Goal: Information Seeking & Learning: Find contact information

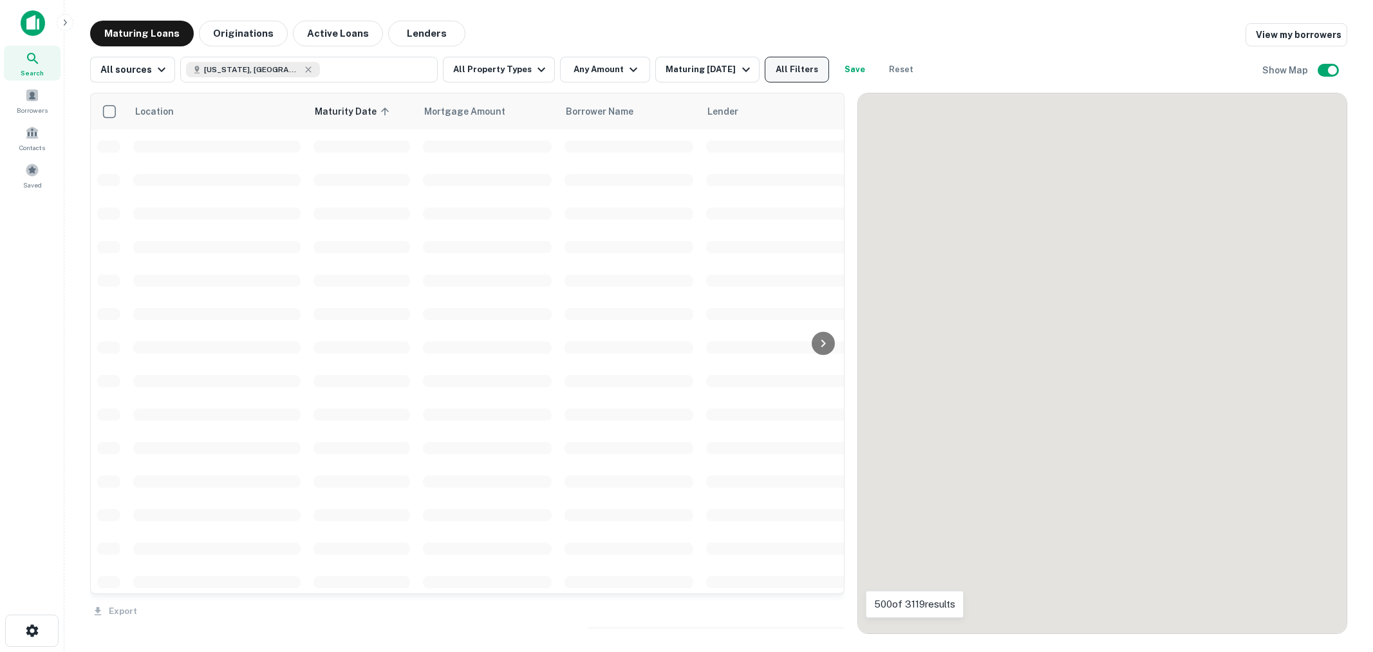
click at [796, 66] on button "All Filters" at bounding box center [797, 70] width 64 height 26
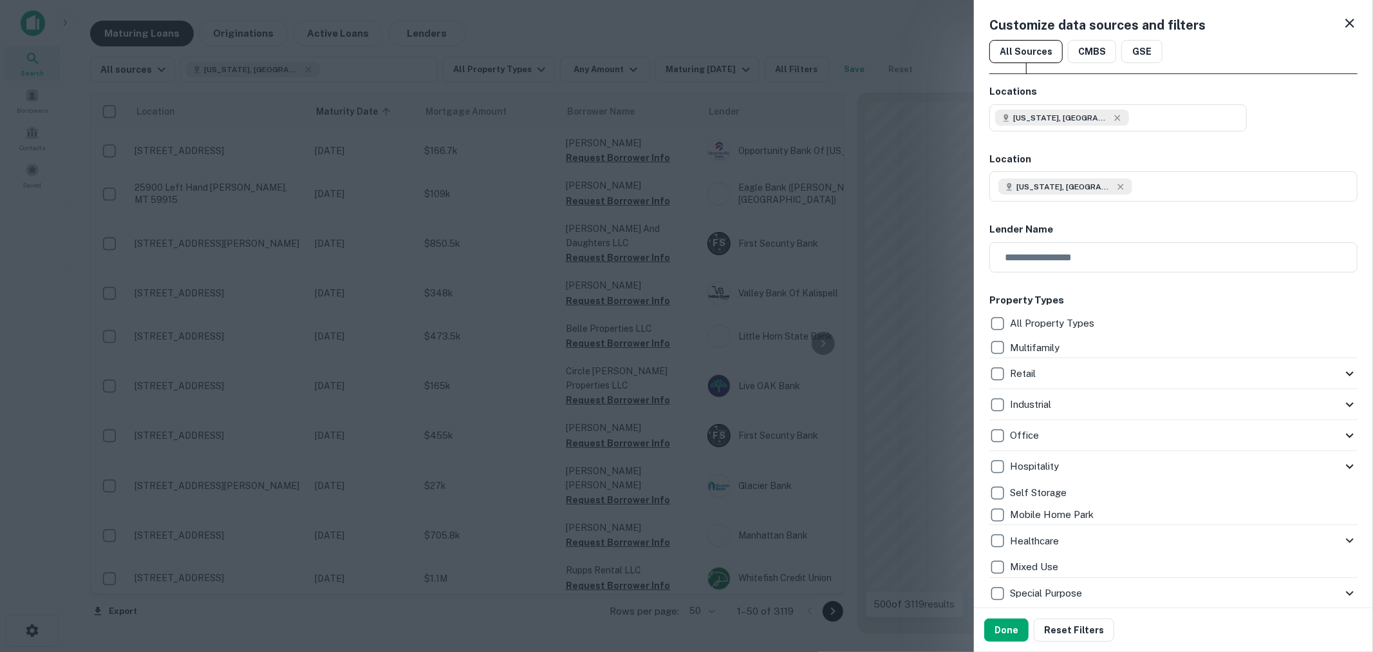
click at [794, 68] on div at bounding box center [686, 326] width 1373 height 652
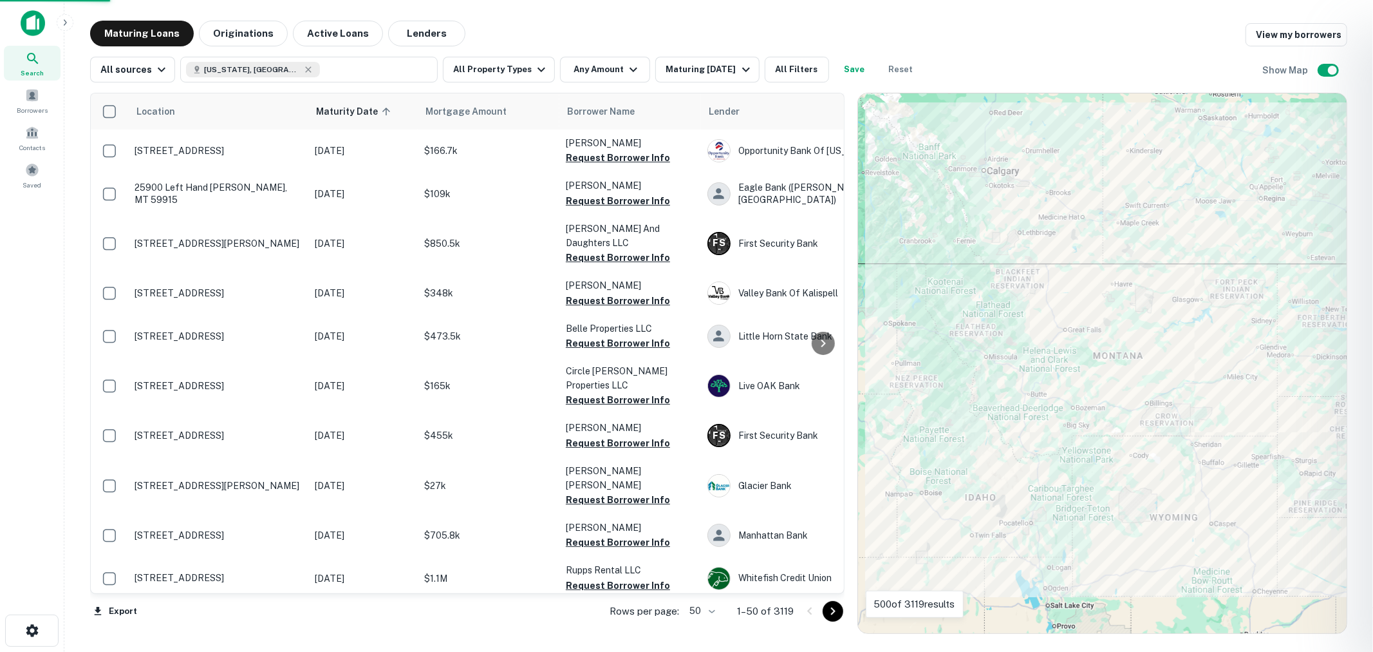
click at [792, 66] on div at bounding box center [686, 326] width 1373 height 652
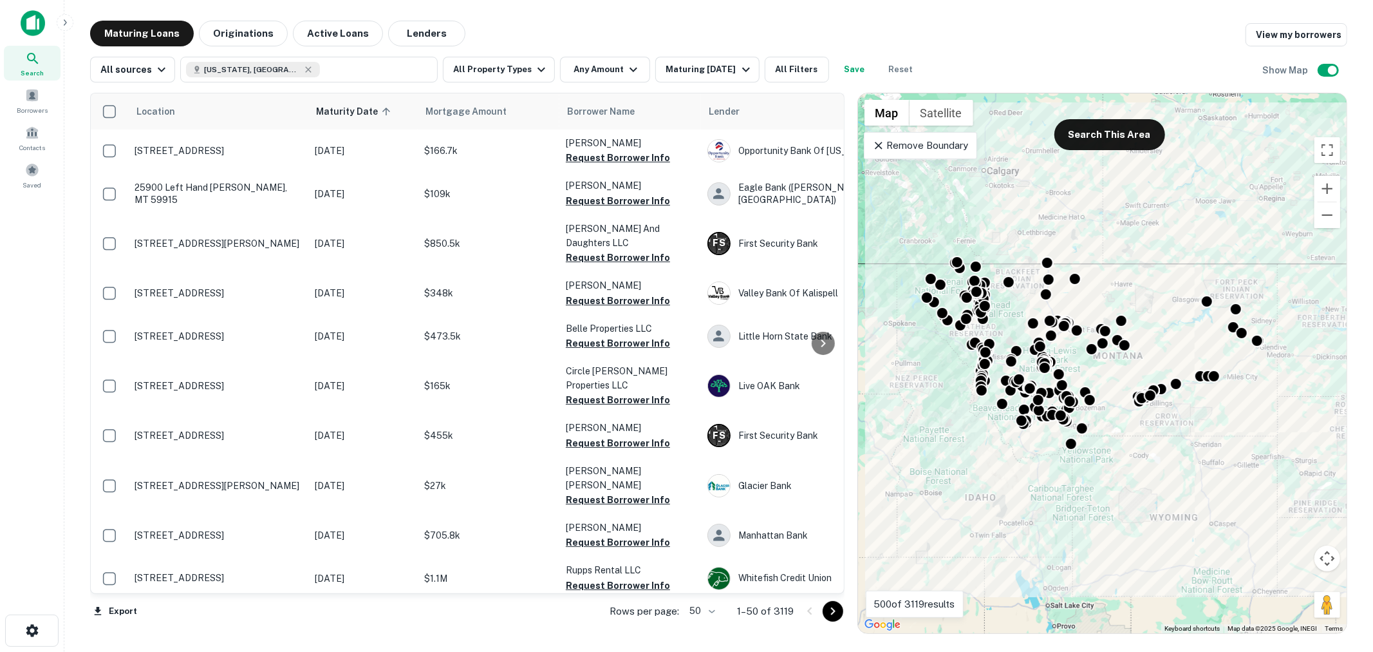
click at [792, 66] on button "All Filters" at bounding box center [797, 70] width 64 height 26
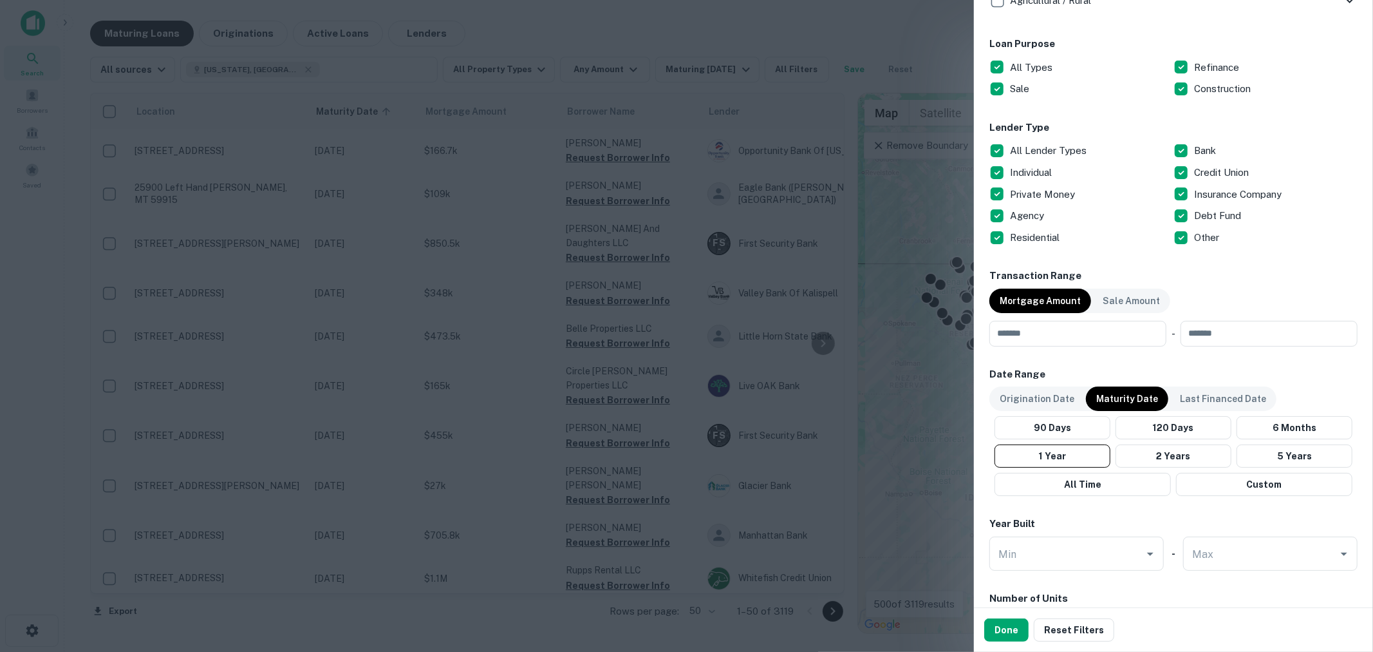
scroll to position [858, 0]
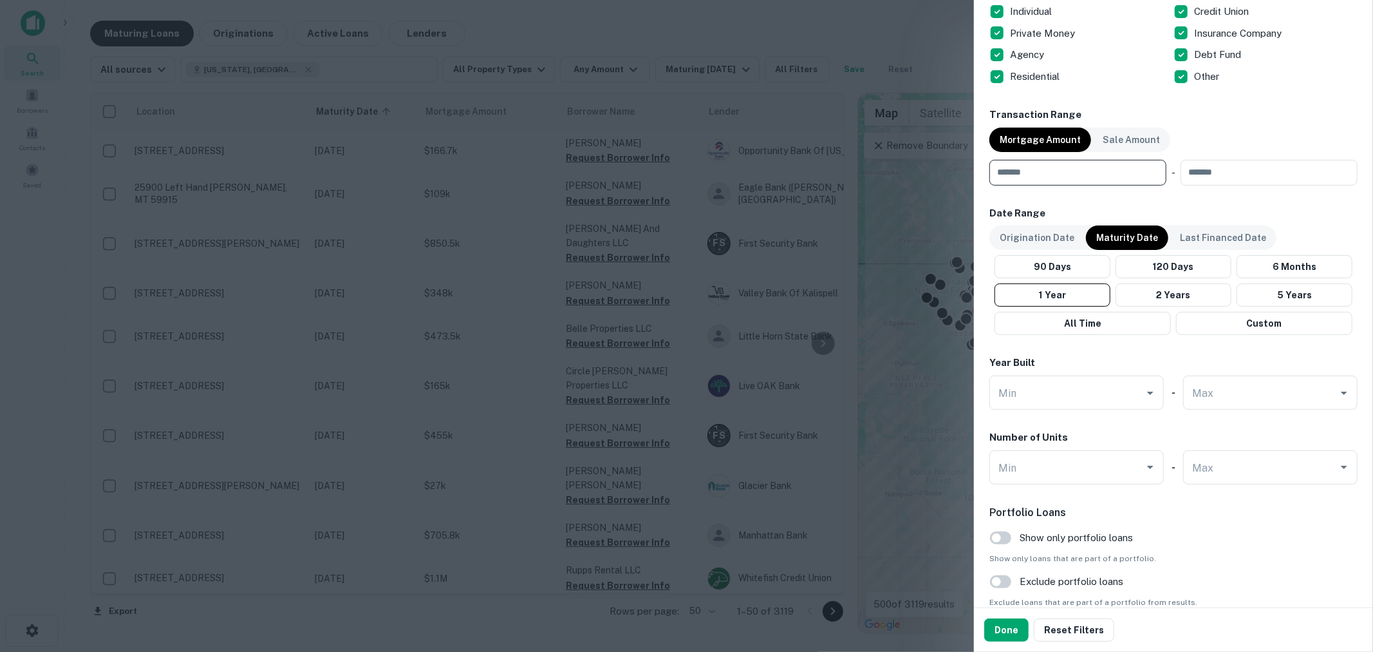
click at [1052, 171] on input "number" at bounding box center [1074, 173] width 168 height 26
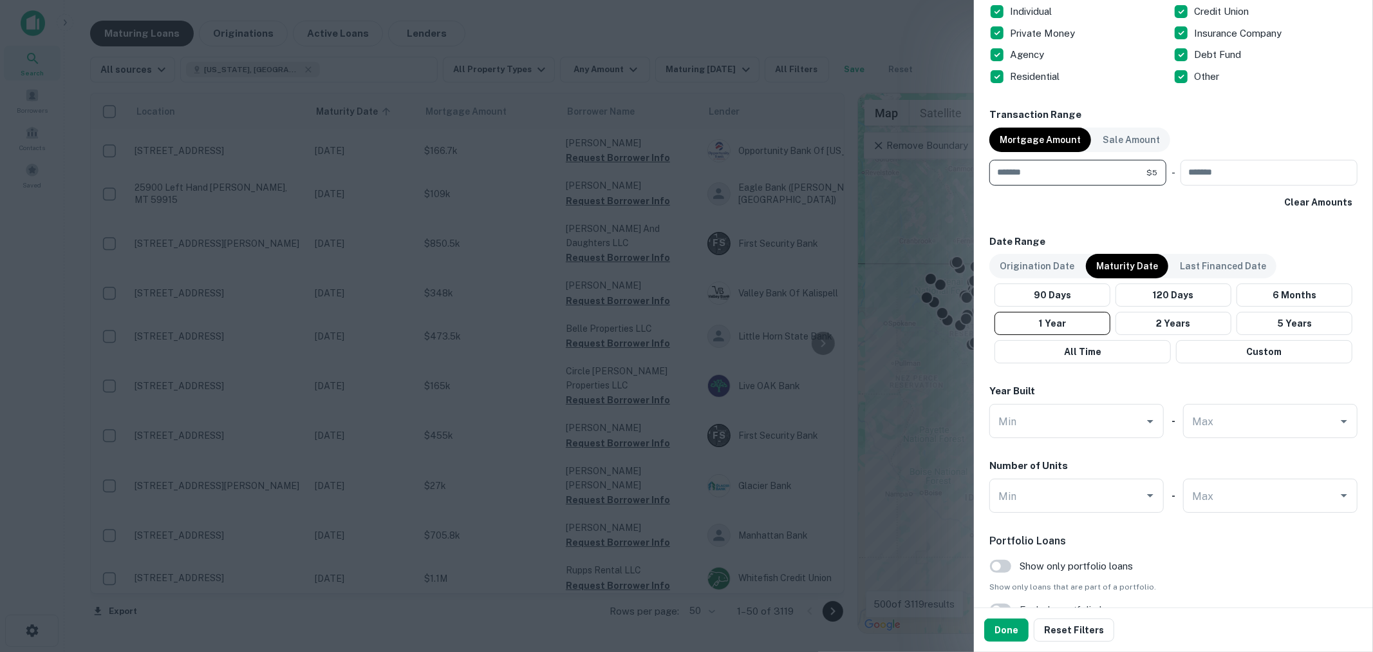
type input "*******"
click at [1066, 268] on p "Origination Date" at bounding box center [1037, 266] width 75 height 14
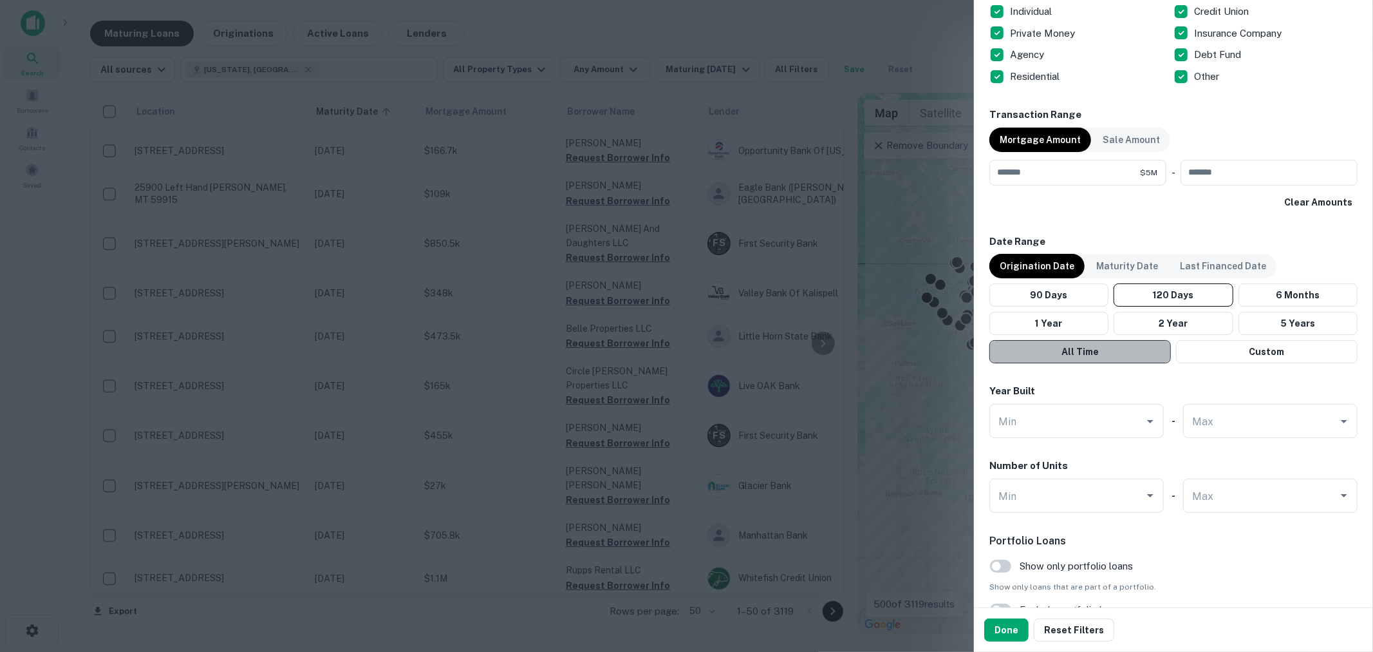
click at [1099, 354] on button "All Time" at bounding box center [1081, 351] width 182 height 23
click at [1225, 350] on button "Custom" at bounding box center [1267, 351] width 182 height 23
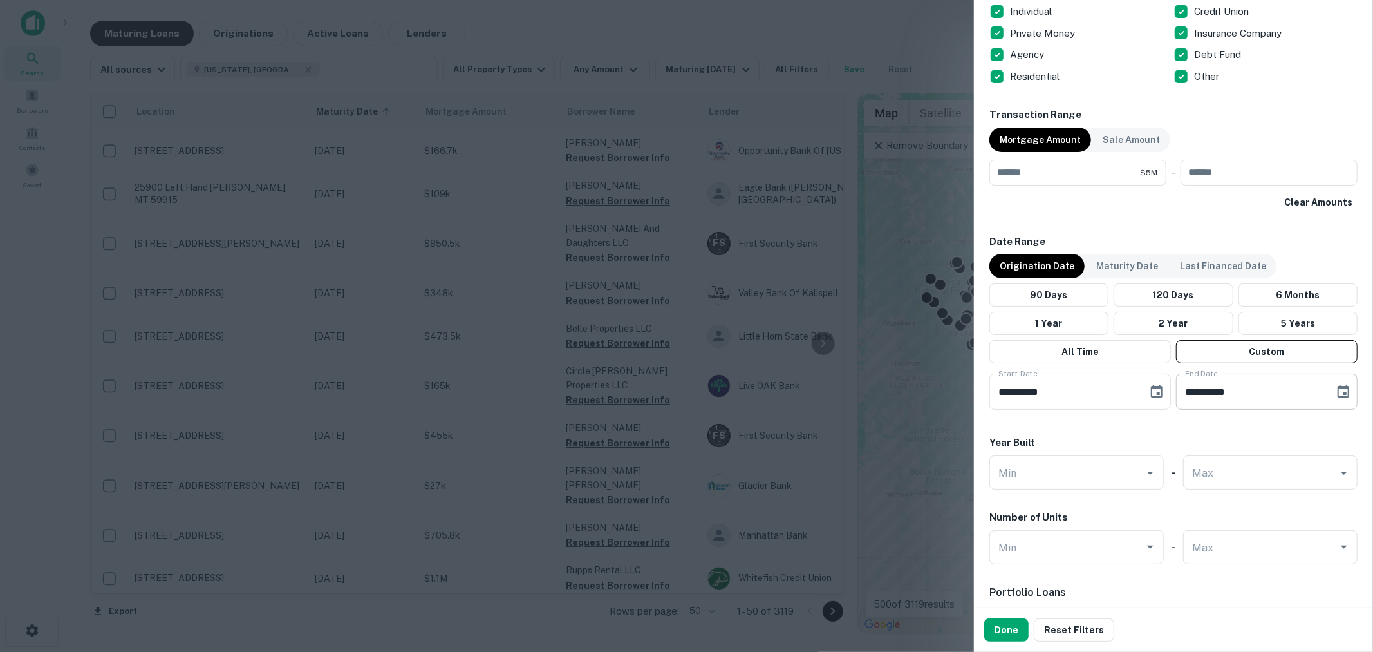
click at [1176, 391] on input "**********" at bounding box center [1250, 391] width 149 height 36
click at [1156, 390] on icon "Choose date, selected date is May 29, 2025" at bounding box center [1157, 390] width 12 height 13
click at [1062, 426] on icon "calendar view is open, switch to year view" at bounding box center [1054, 430] width 15 height 15
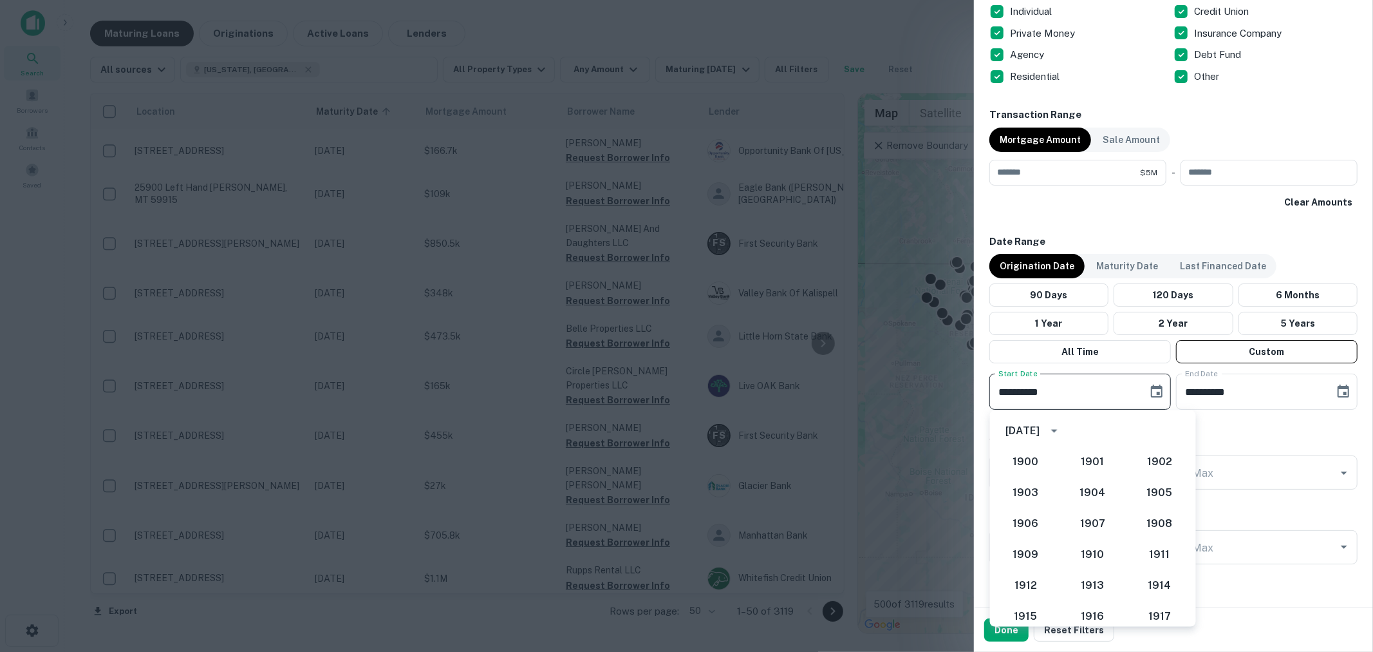
scroll to position [1117, 0]
click at [1093, 582] on button "2021" at bounding box center [1093, 581] width 46 height 23
click at [1147, 429] on icon "Previous month" at bounding box center [1149, 430] width 15 height 15
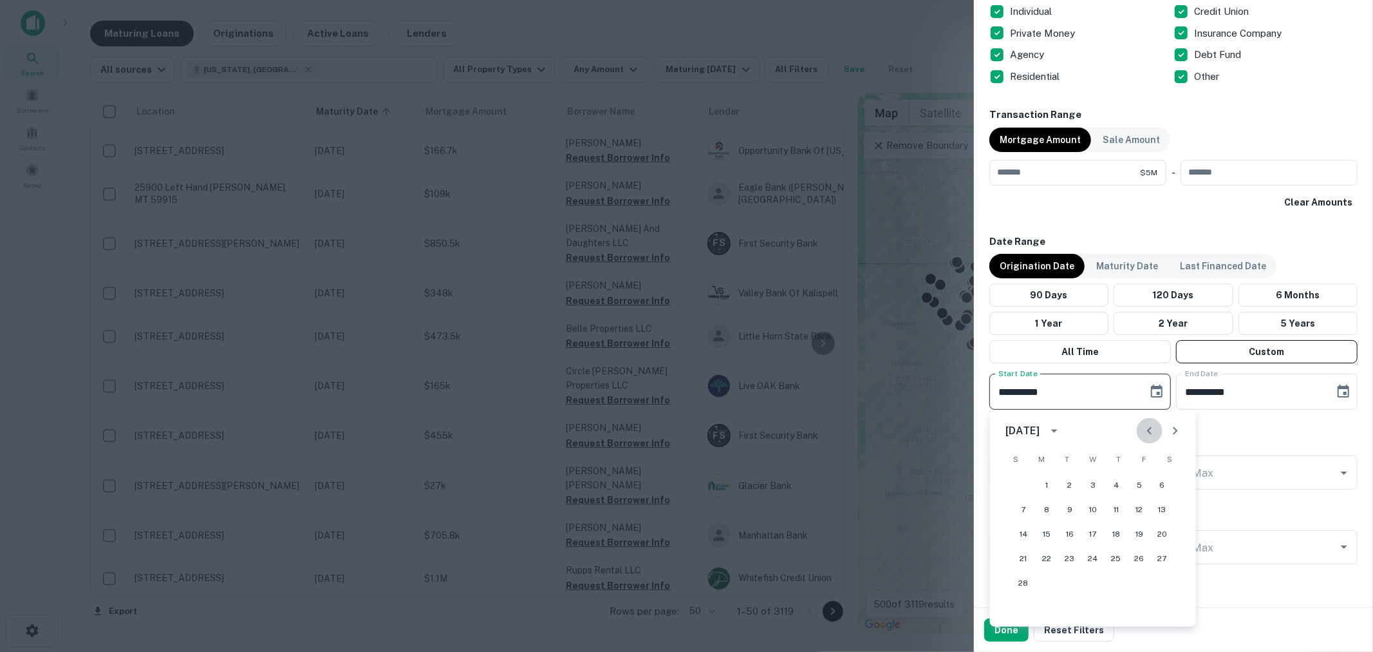
click at [1147, 429] on icon "Previous month" at bounding box center [1149, 430] width 15 height 15
click at [1142, 481] on button "1" at bounding box center [1139, 484] width 23 height 23
type input "**********"
click at [1005, 631] on button "Done" at bounding box center [1007, 629] width 44 height 23
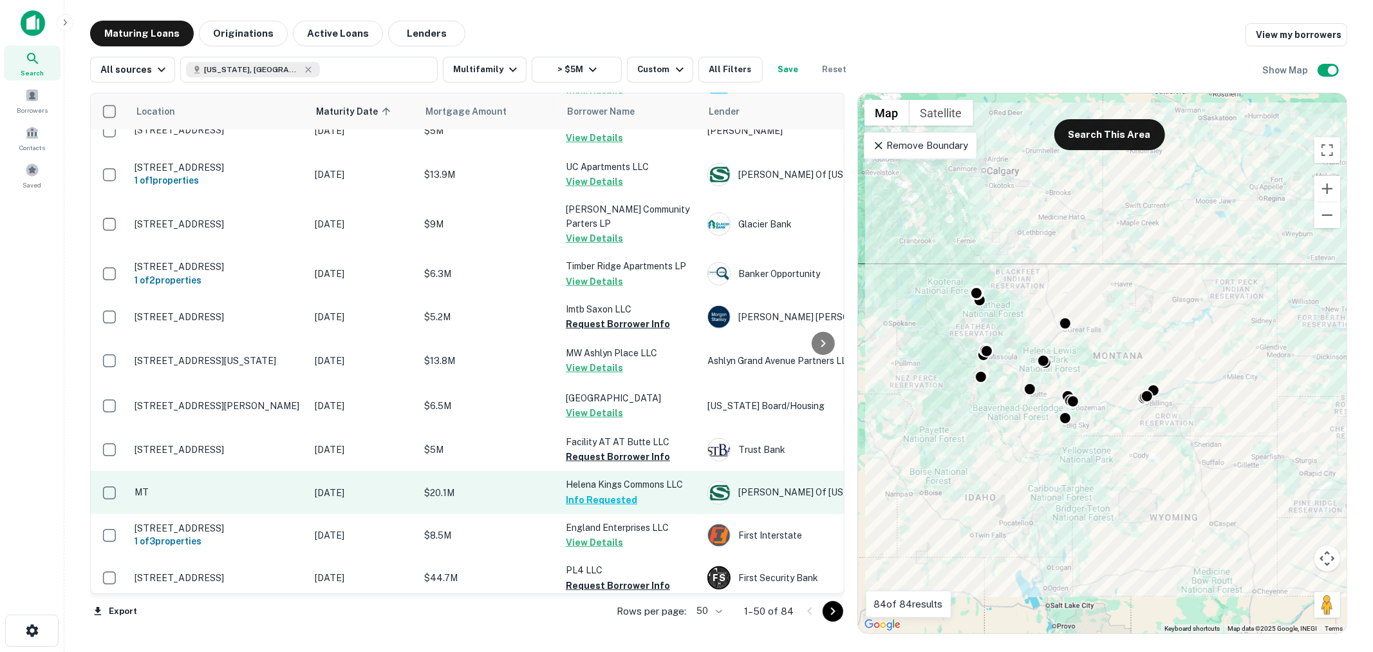
scroll to position [763, 0]
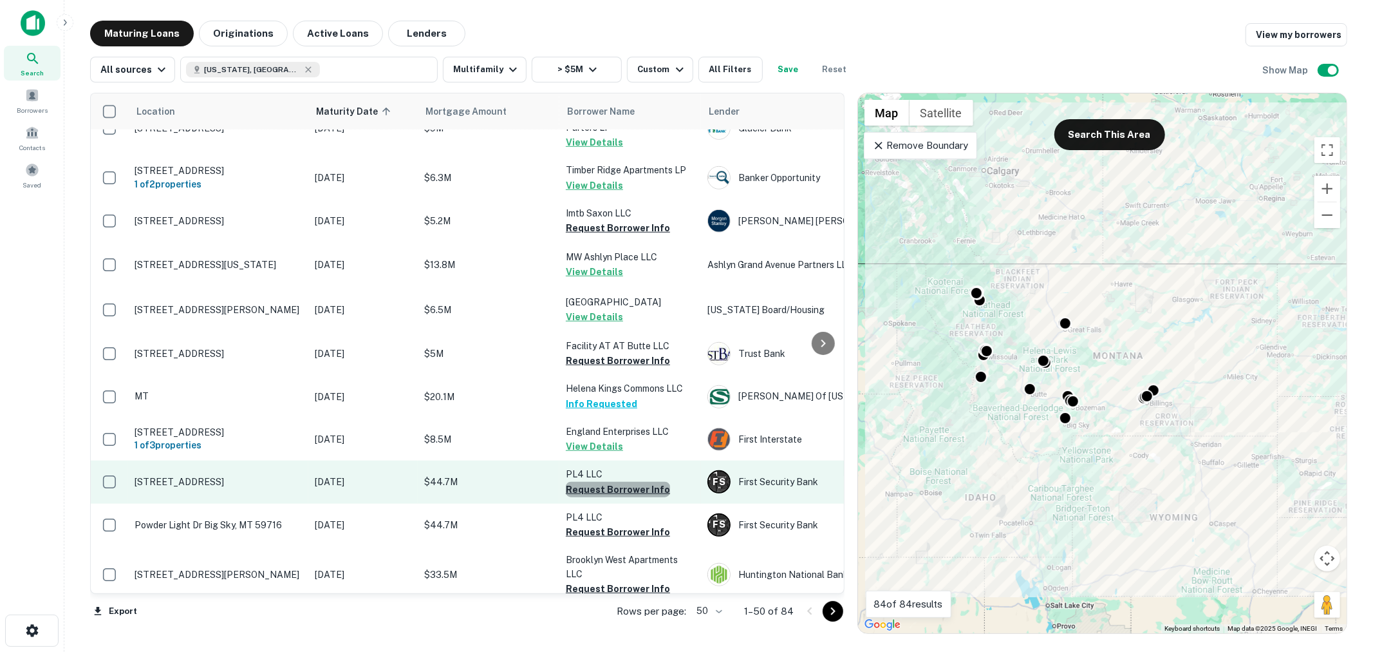
click at [621, 482] on button "Request Borrower Info" at bounding box center [618, 489] width 104 height 15
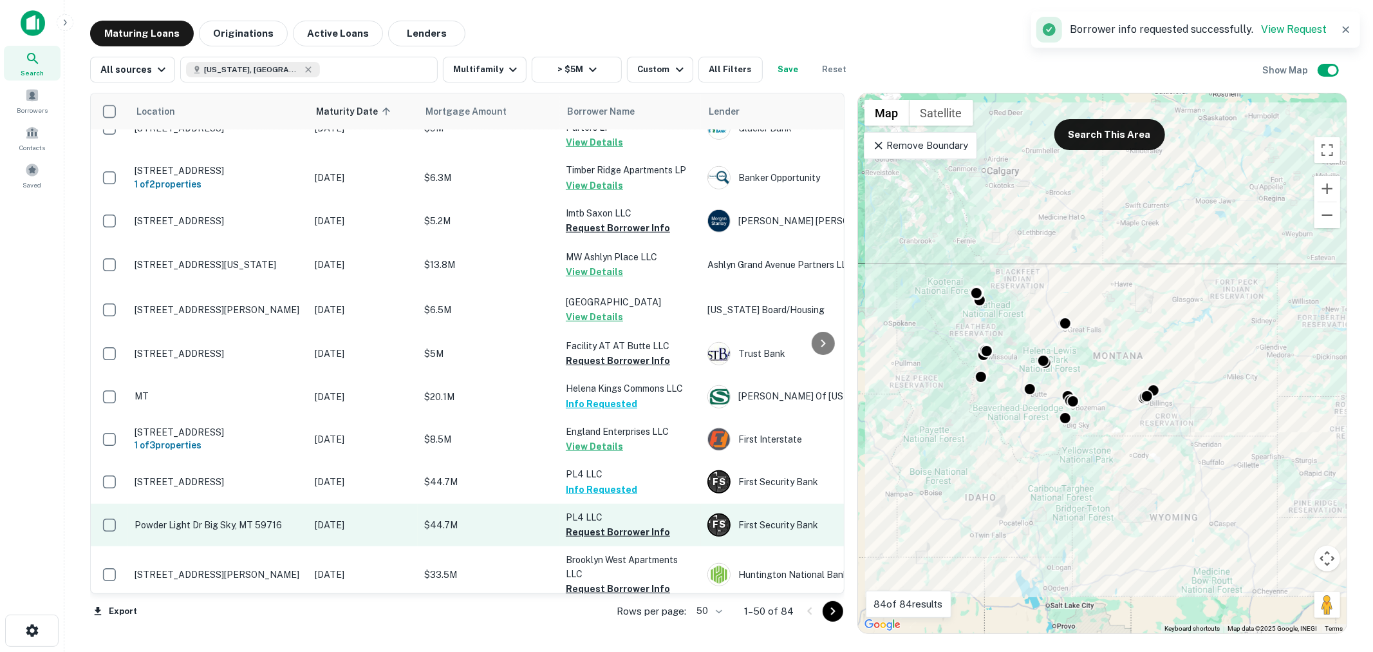
scroll to position [858, 0]
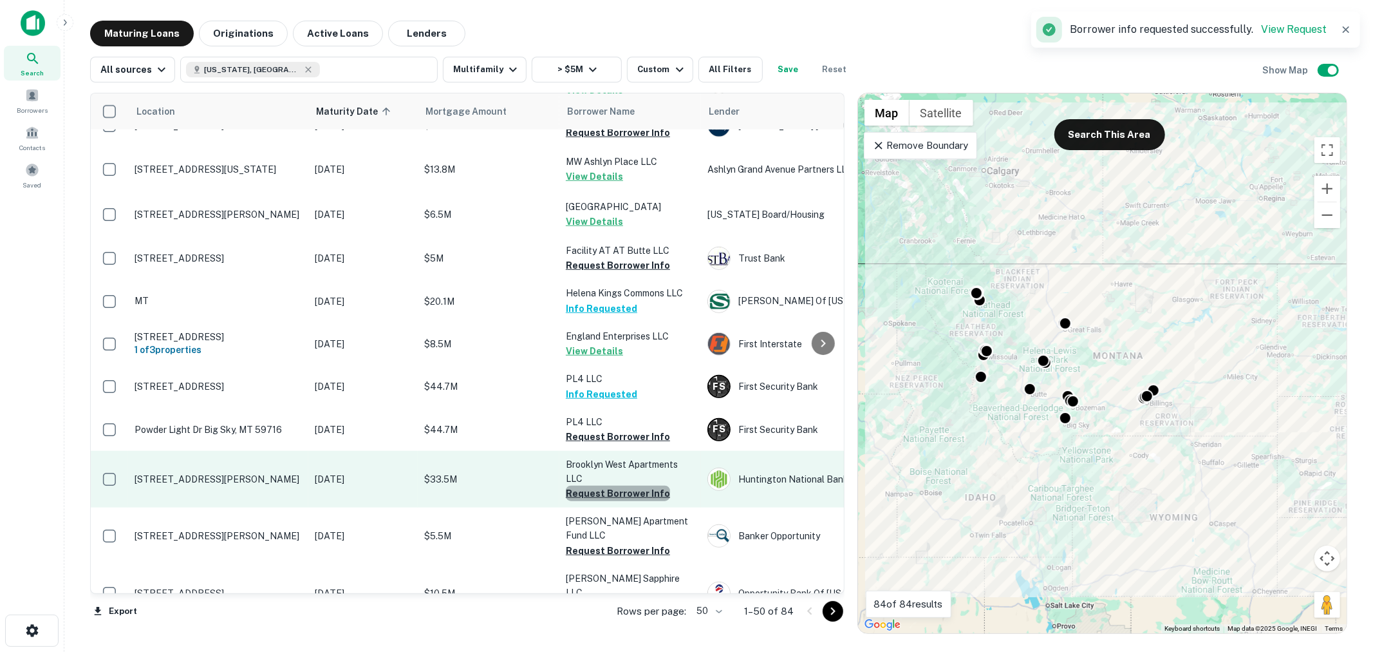
click at [618, 486] on button "Request Borrower Info" at bounding box center [618, 493] width 104 height 15
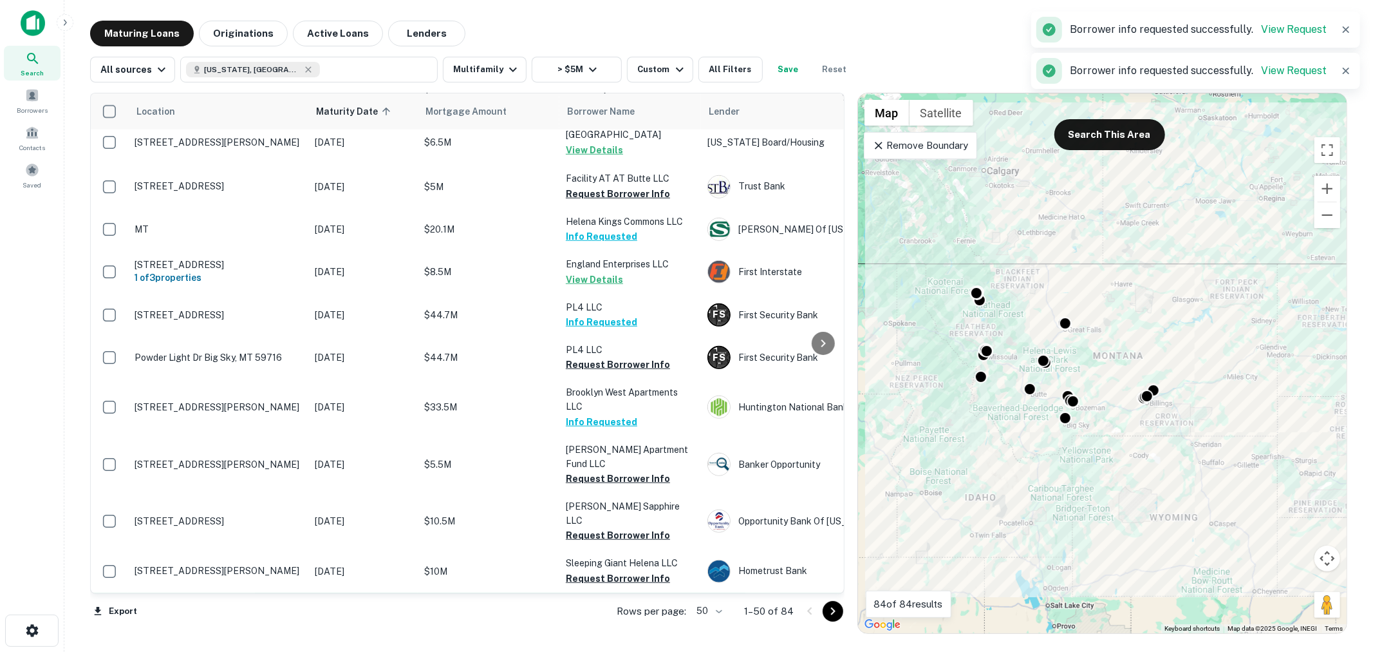
scroll to position [950, 0]
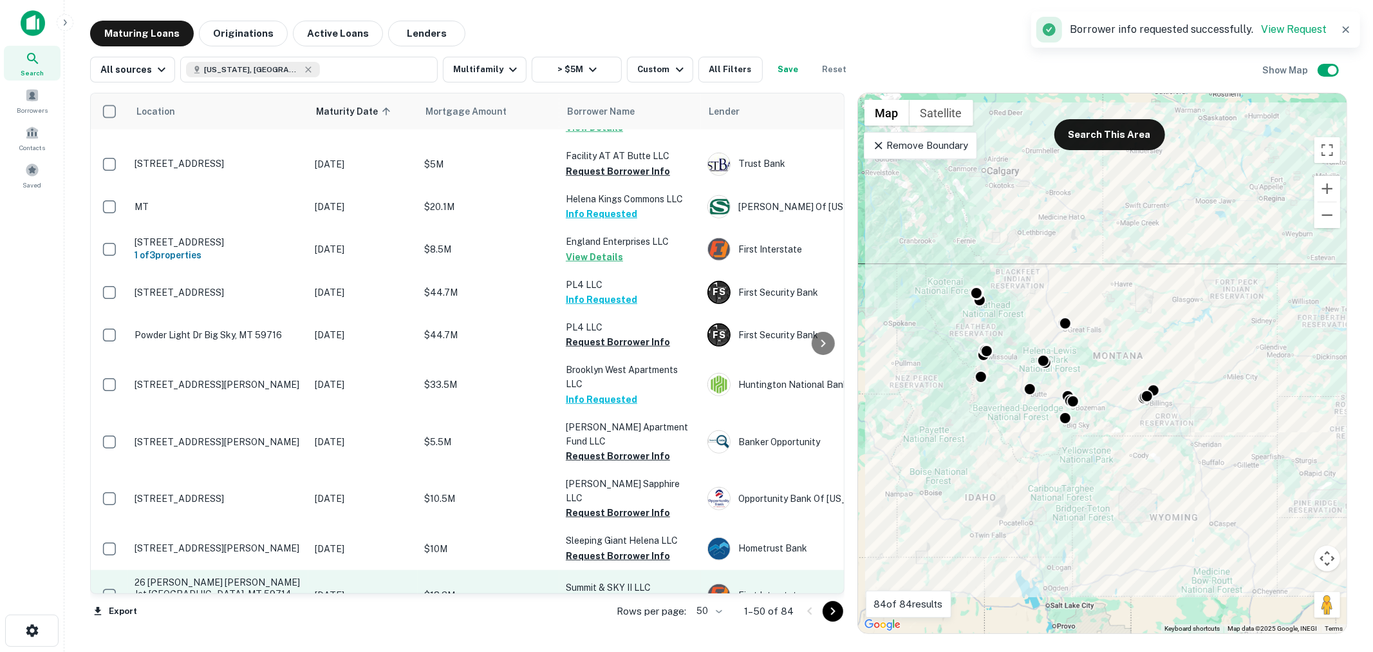
click at [628, 594] on button "Request Borrower Info" at bounding box center [618, 601] width 104 height 15
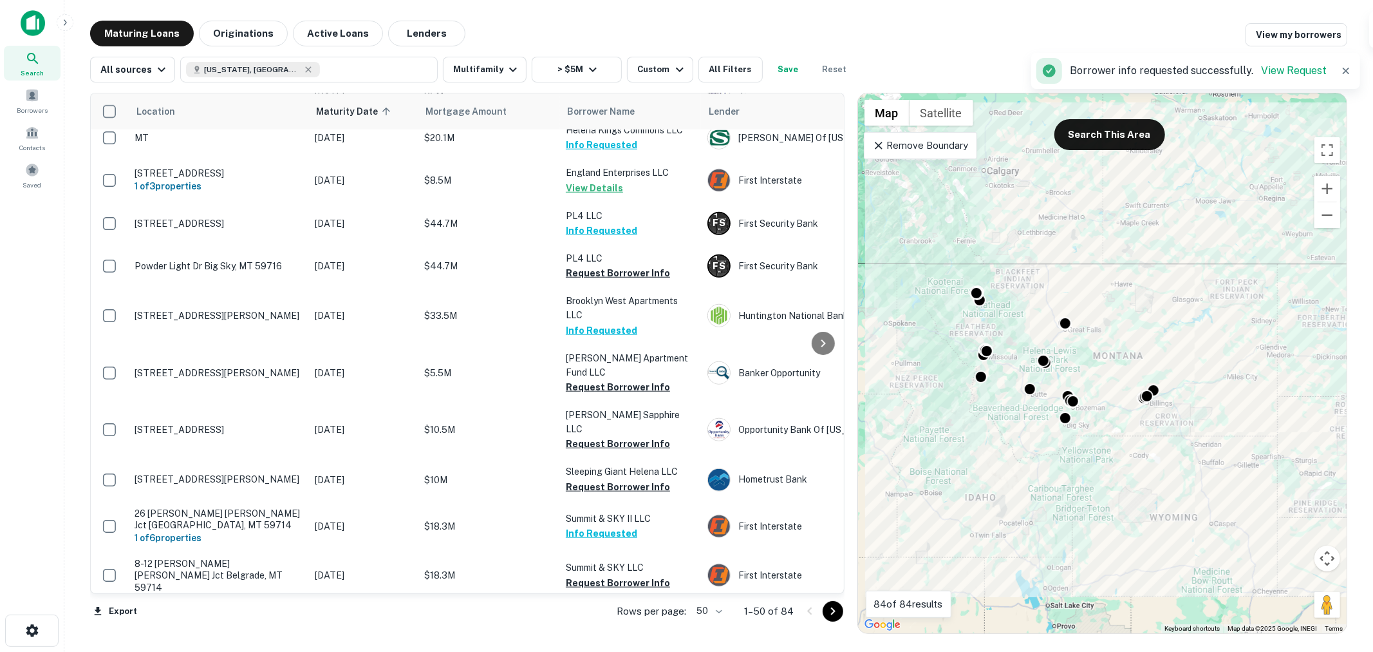
scroll to position [1046, 0]
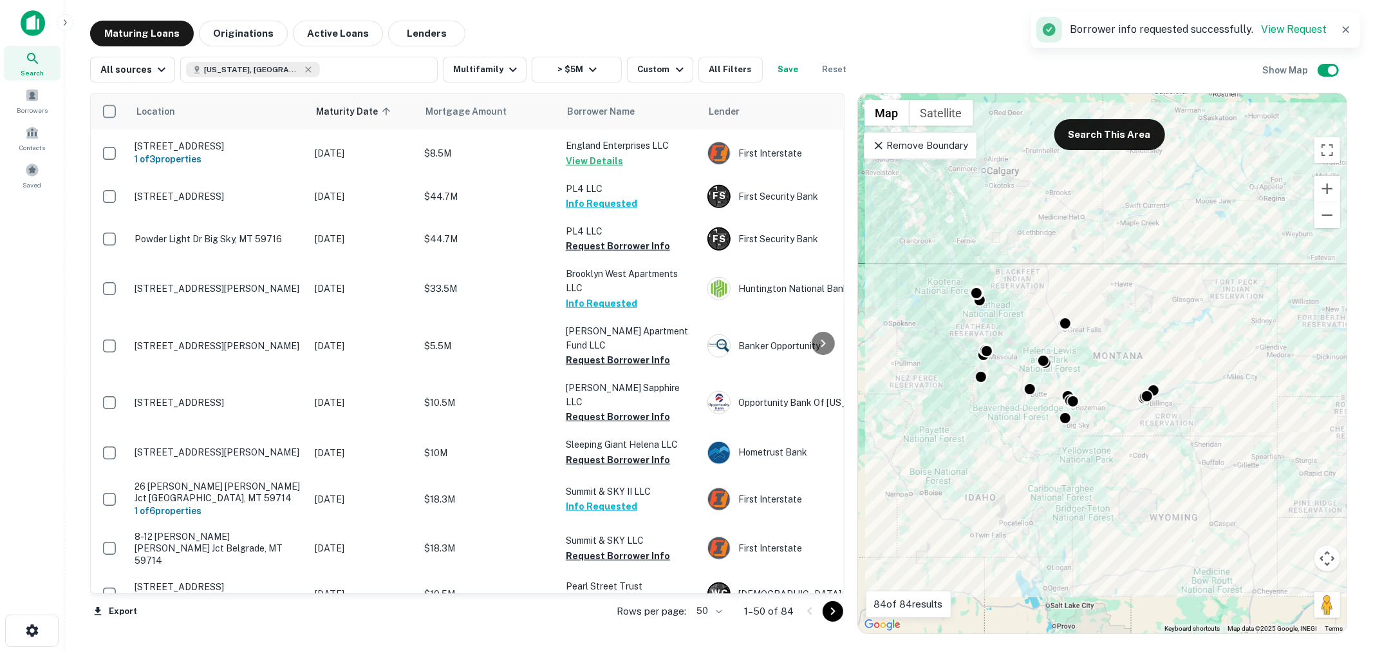
click at [629, 636] on button "Request Borrower Info" at bounding box center [618, 643] width 104 height 15
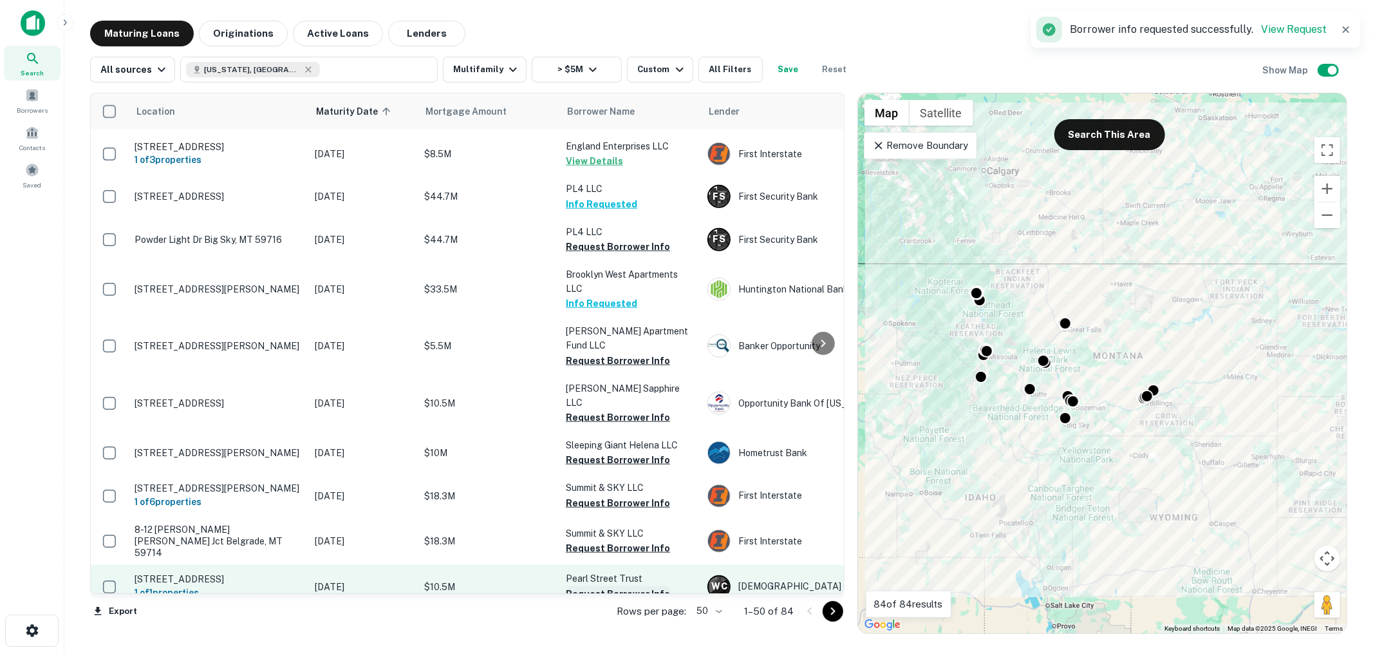
click at [628, 586] on button "Request Borrower Info" at bounding box center [618, 593] width 104 height 15
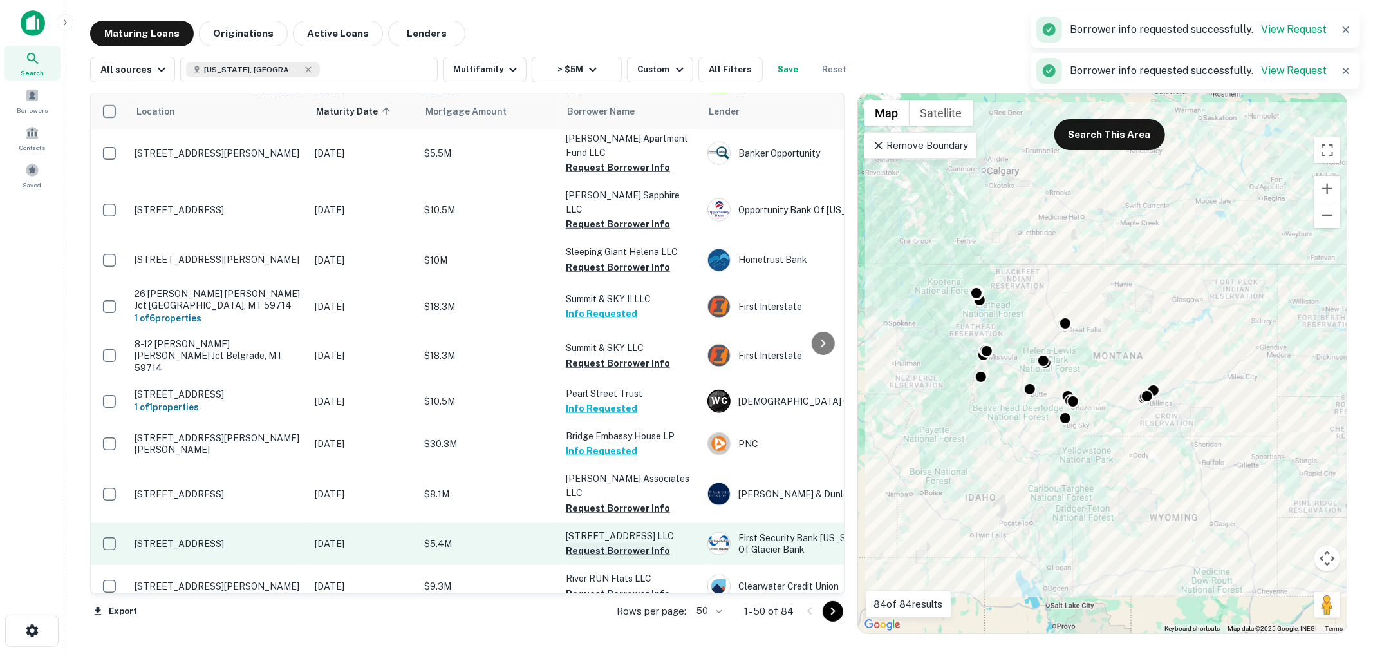
scroll to position [1236, 0]
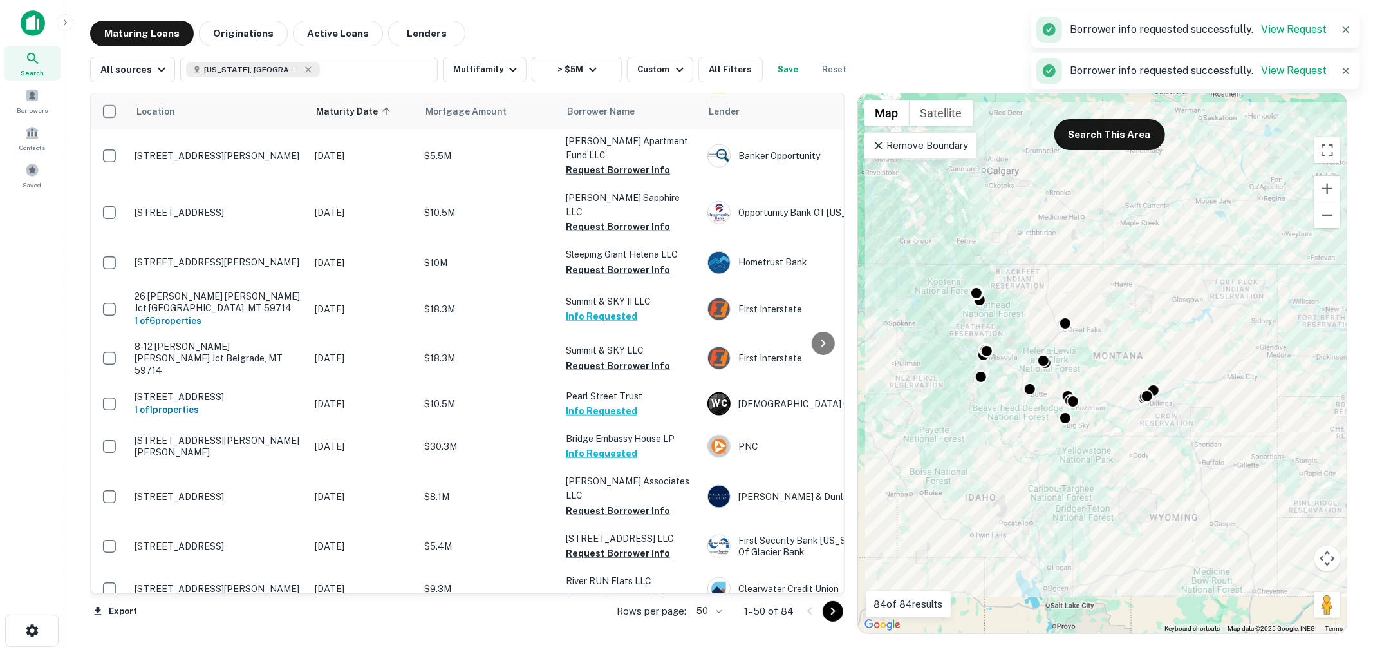
click at [619, 645] on button "Request Borrower Info" at bounding box center [618, 652] width 104 height 15
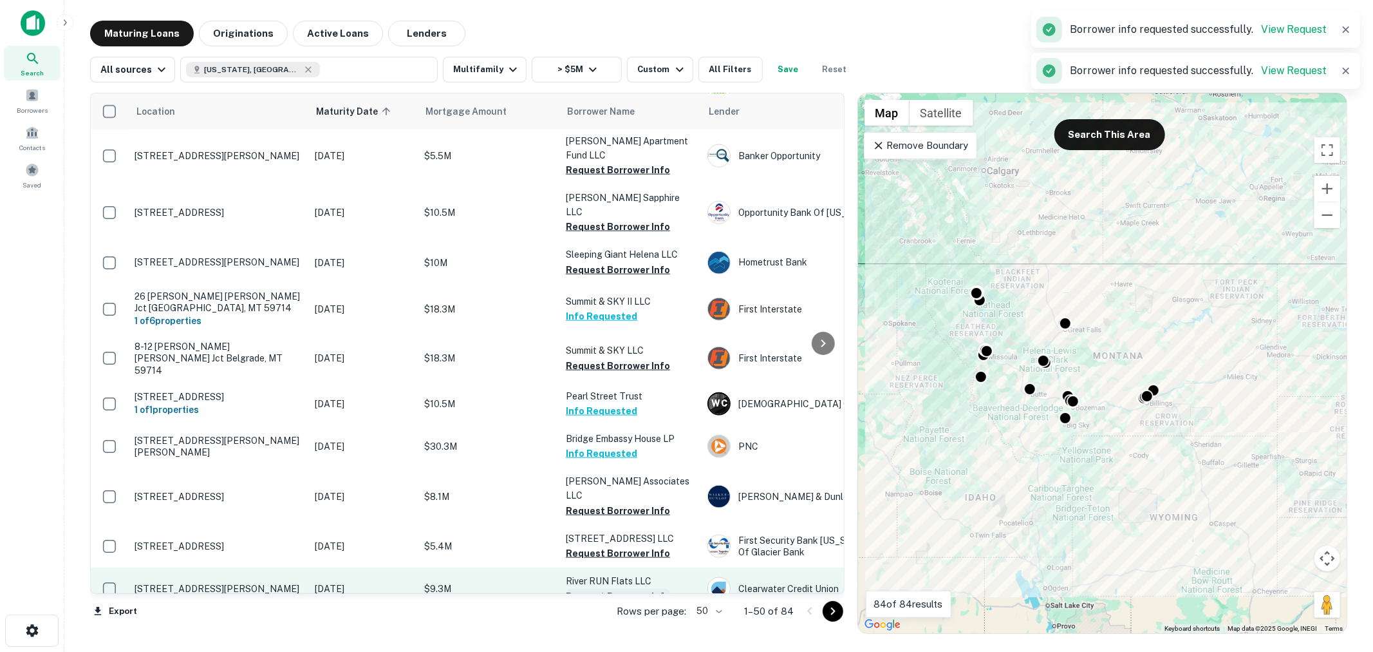
click at [628, 589] on button "Request Borrower Info" at bounding box center [618, 596] width 104 height 15
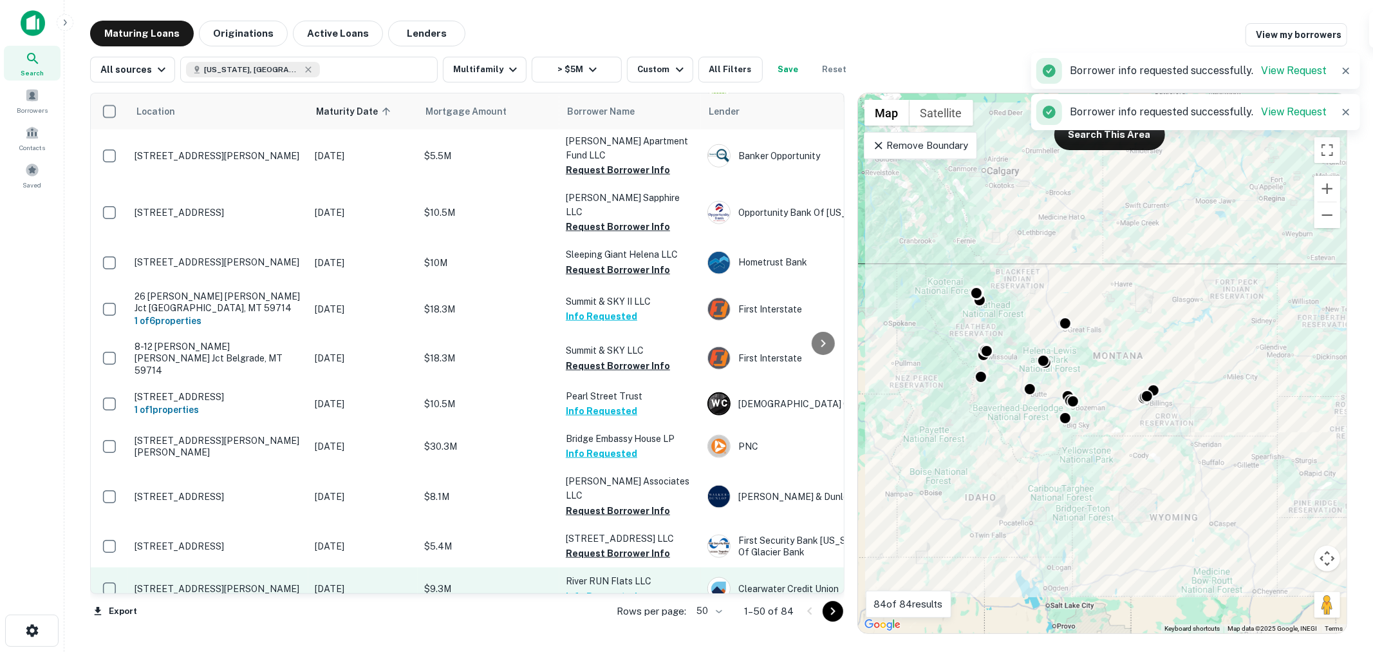
scroll to position [1332, 0]
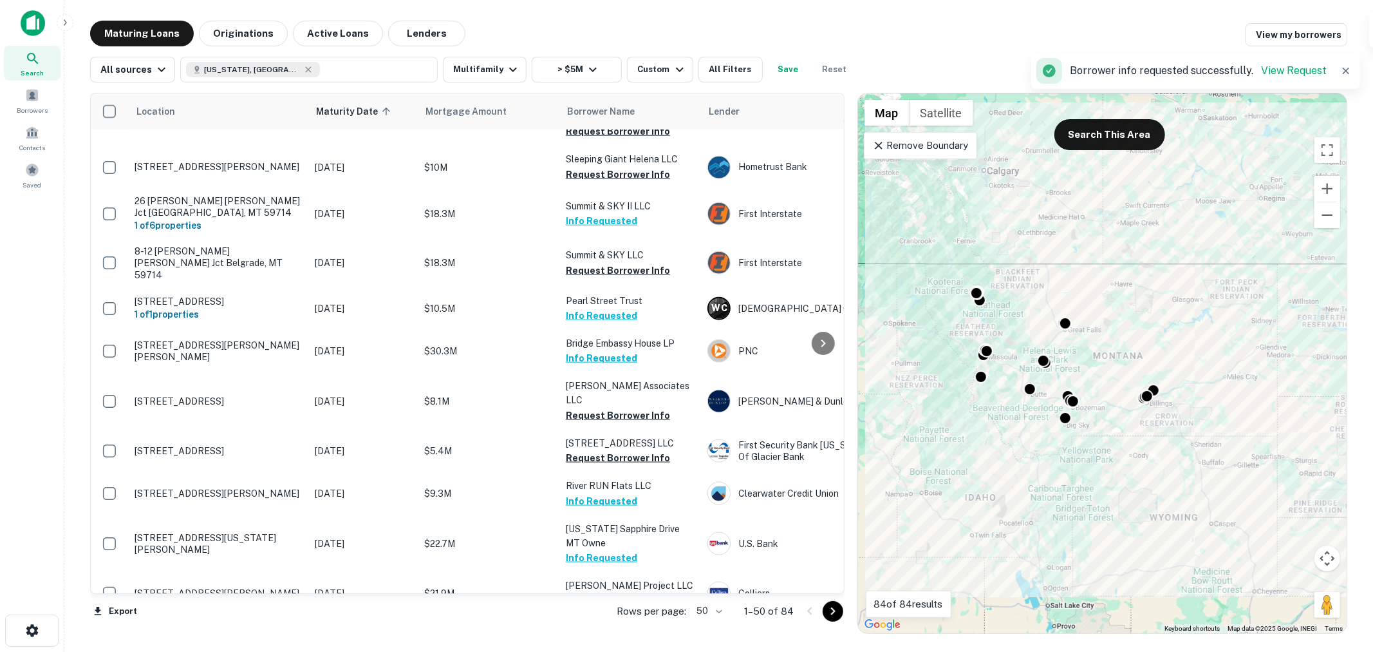
click at [606, 636] on button "Request Borrower Info" at bounding box center [618, 643] width 104 height 15
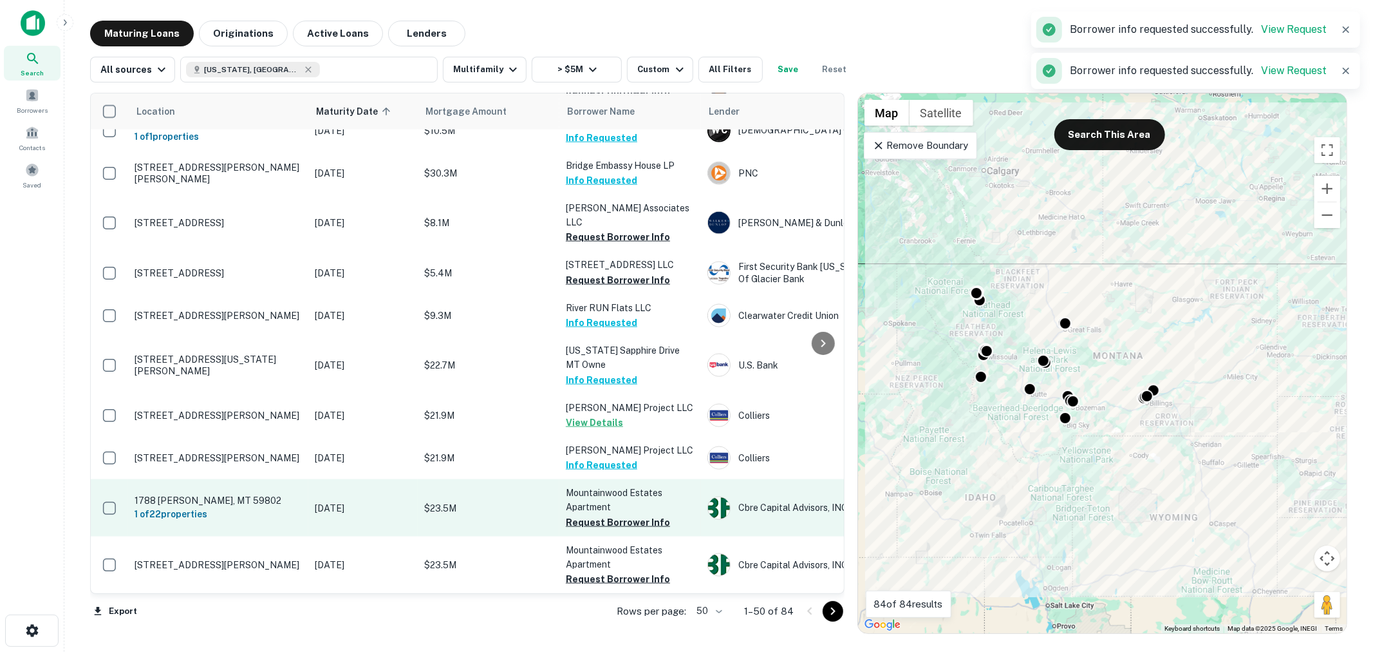
scroll to position [1533, 0]
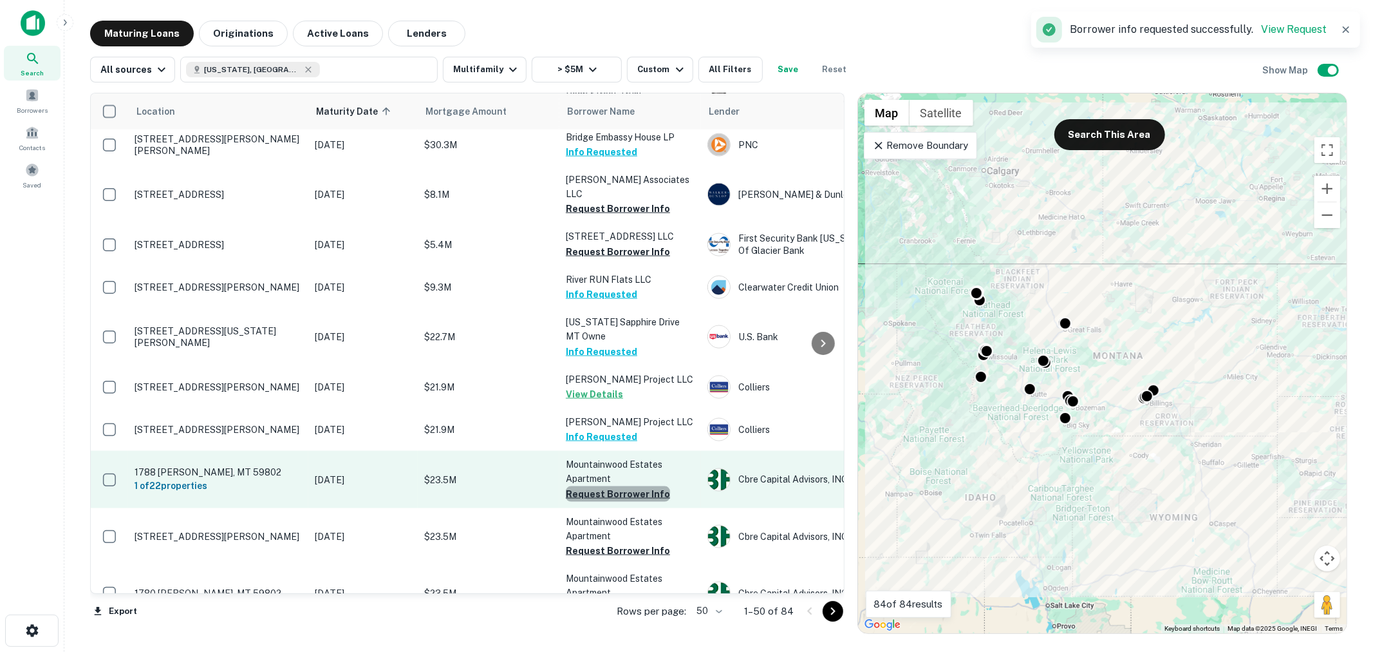
click at [618, 486] on button "Request Borrower Info" at bounding box center [618, 493] width 104 height 15
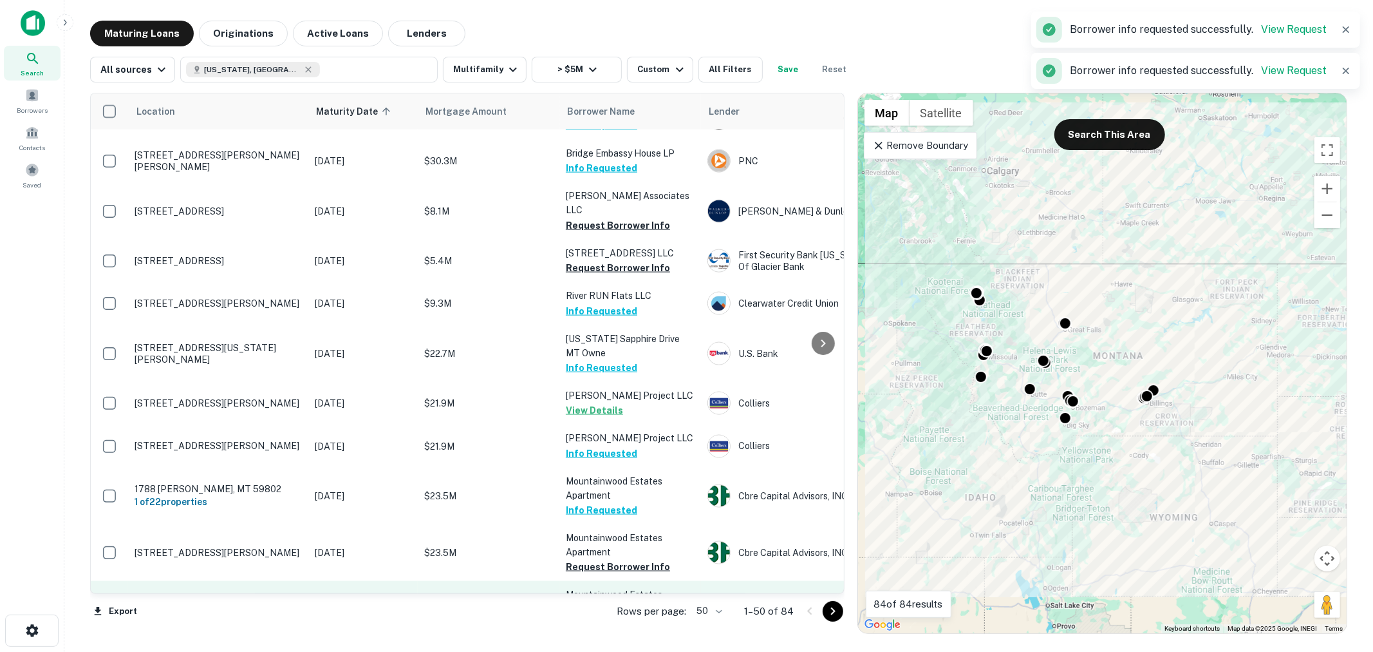
scroll to position [1618, 0]
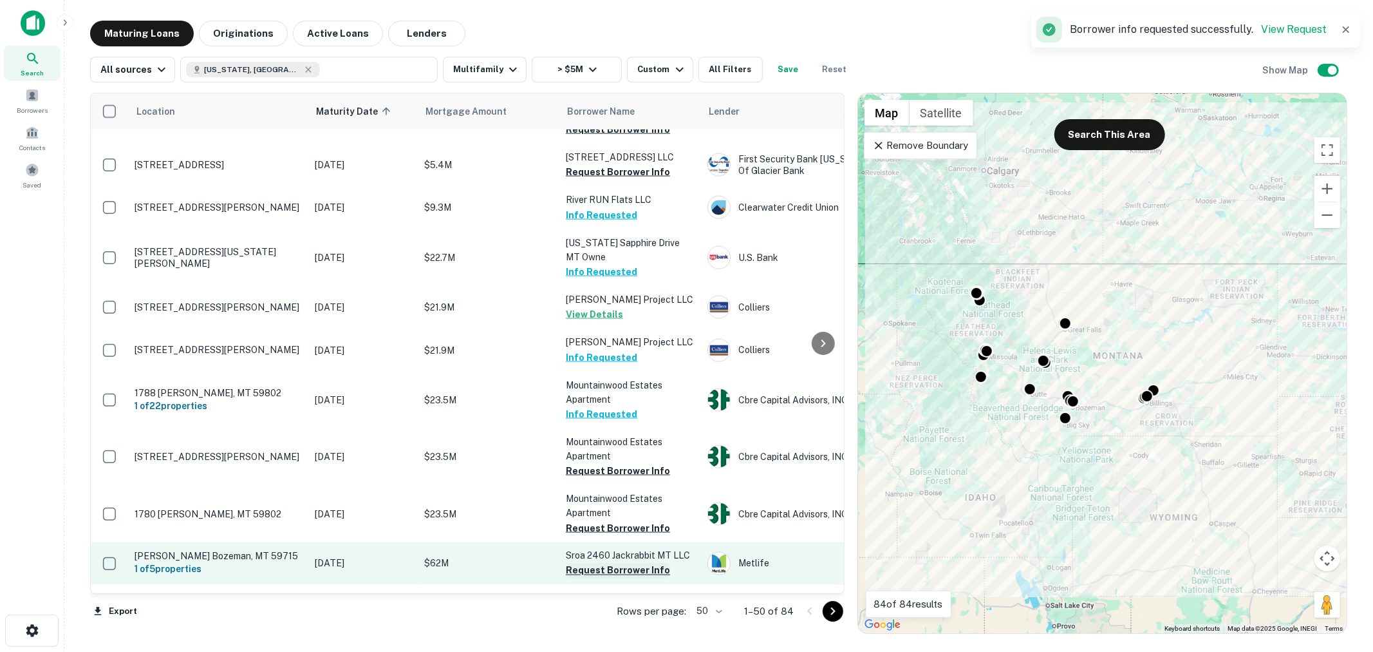
click at [610, 563] on button "Request Borrower Info" at bounding box center [618, 570] width 104 height 15
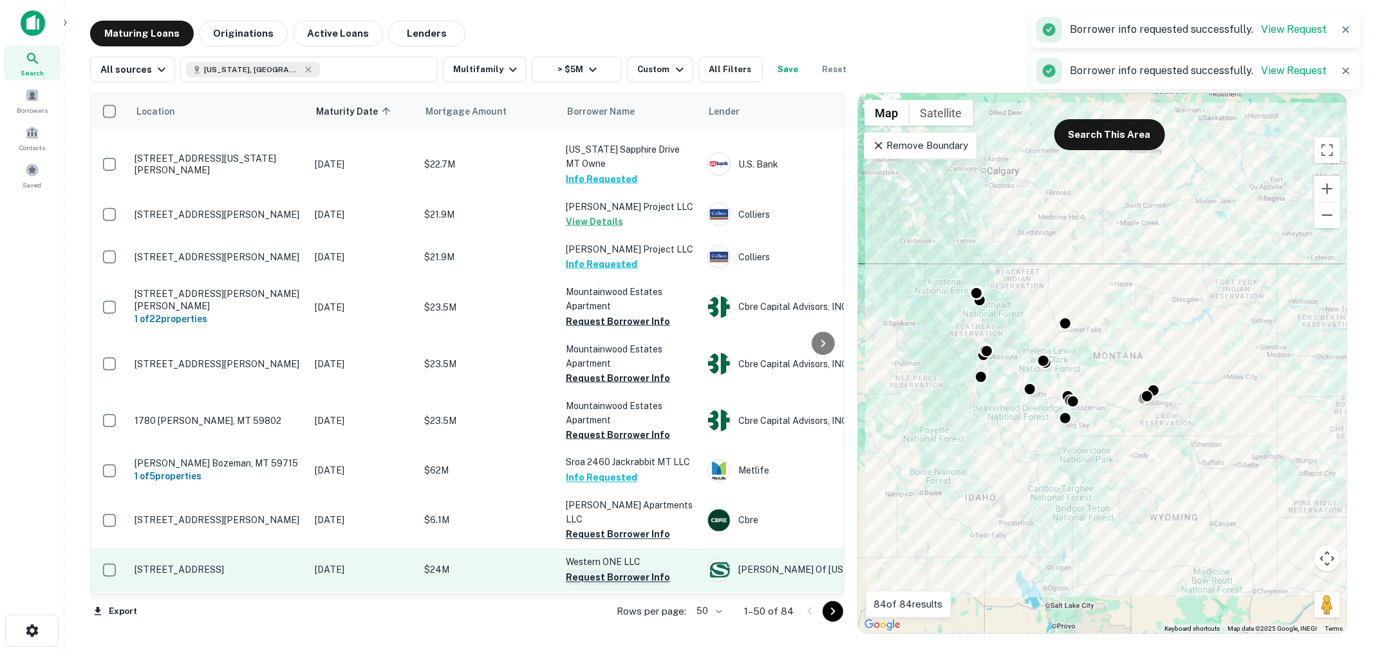
scroll to position [1715, 0]
click at [603, 567] on button "Request Borrower Info" at bounding box center [618, 574] width 104 height 15
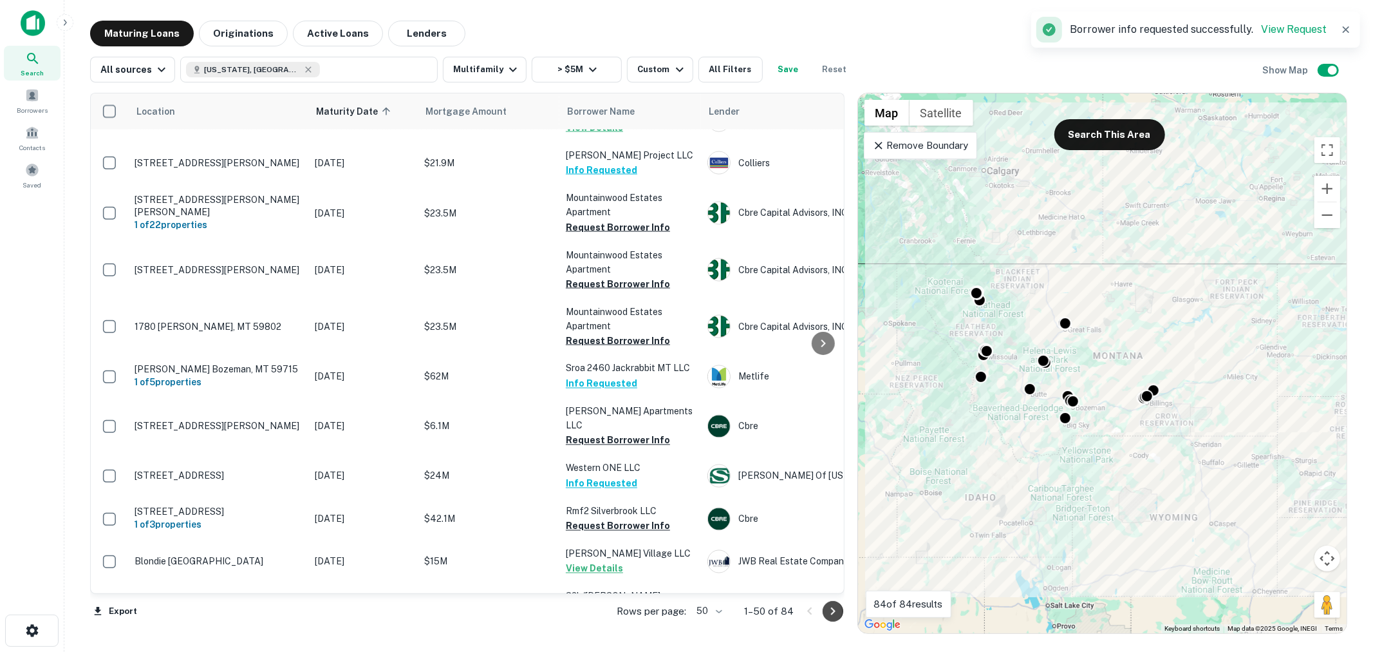
click at [827, 610] on icon "Go to next page" at bounding box center [832, 610] width 15 height 15
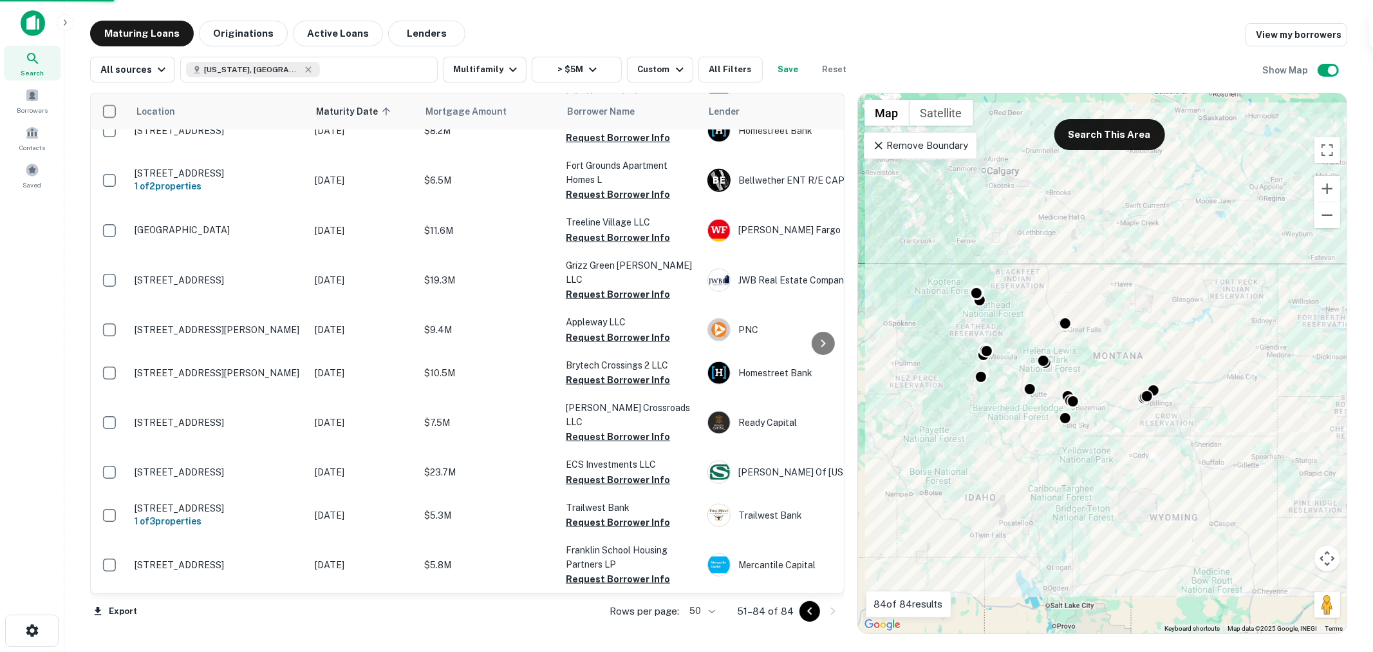
scroll to position [1086, 0]
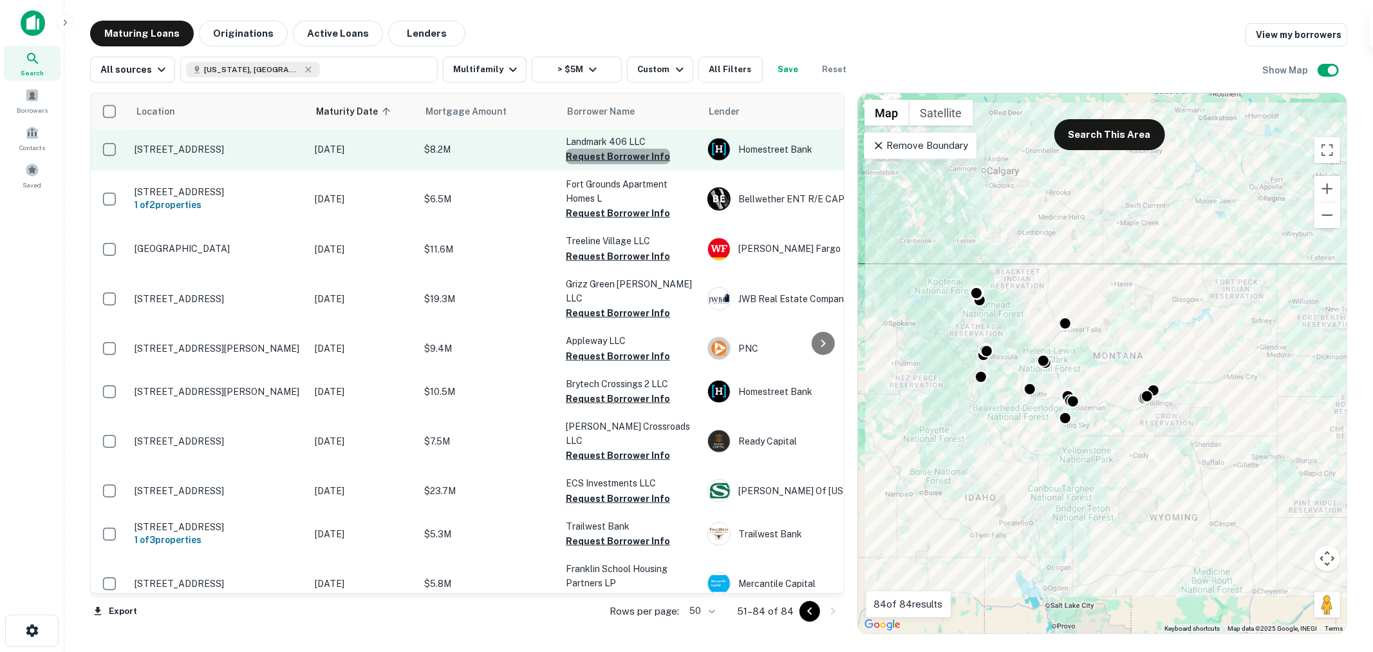
click at [619, 159] on button "Request Borrower Info" at bounding box center [618, 156] width 104 height 15
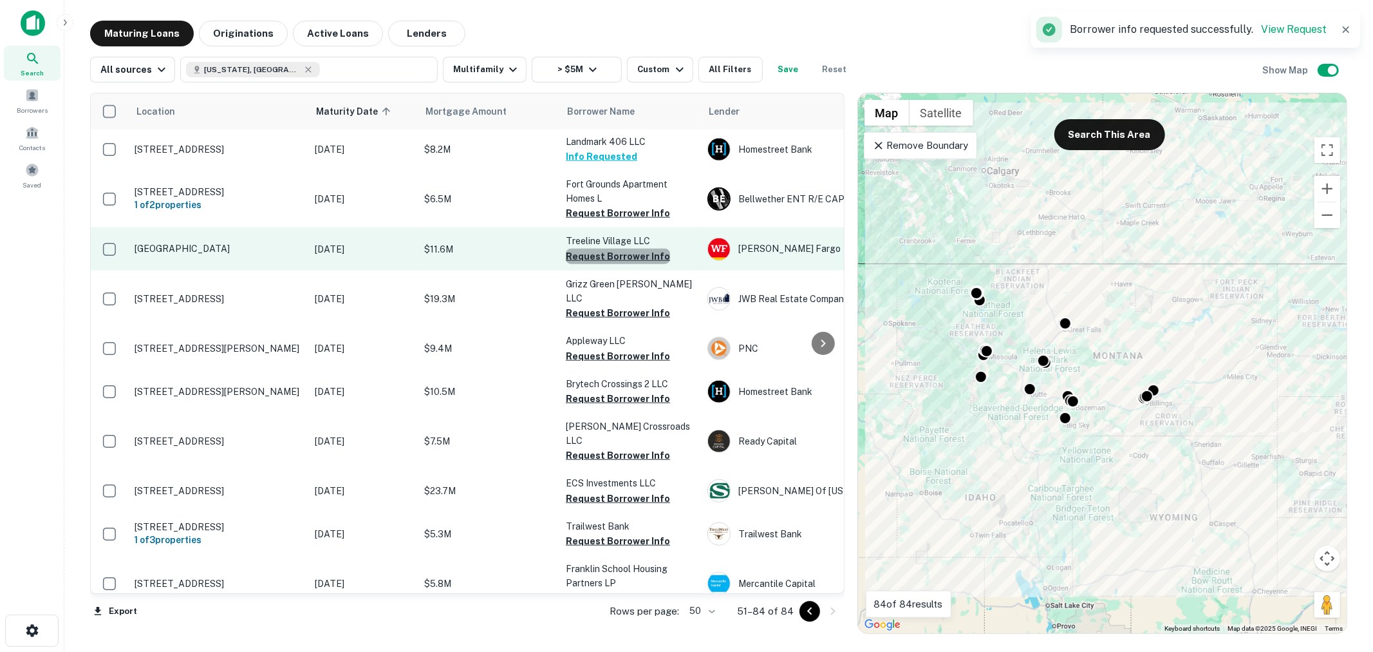
click at [619, 258] on button "Request Borrower Info" at bounding box center [618, 256] width 104 height 15
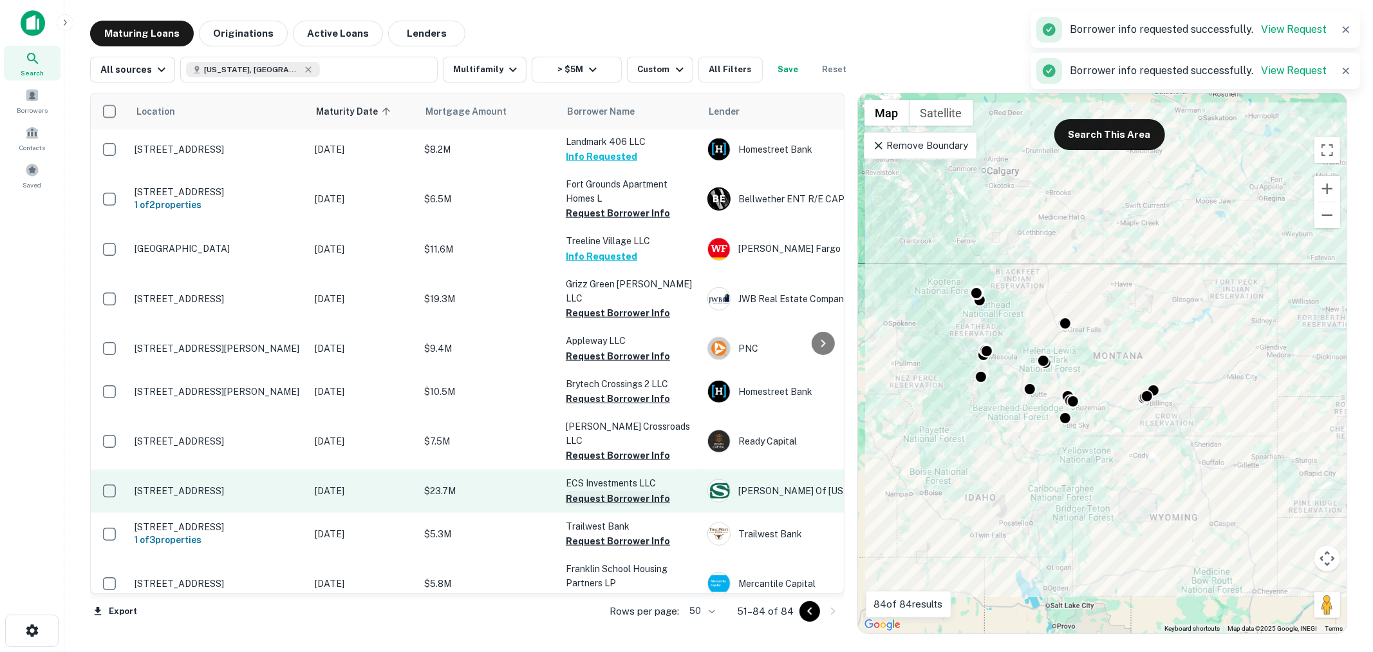
click at [614, 491] on button "Request Borrower Info" at bounding box center [618, 498] width 104 height 15
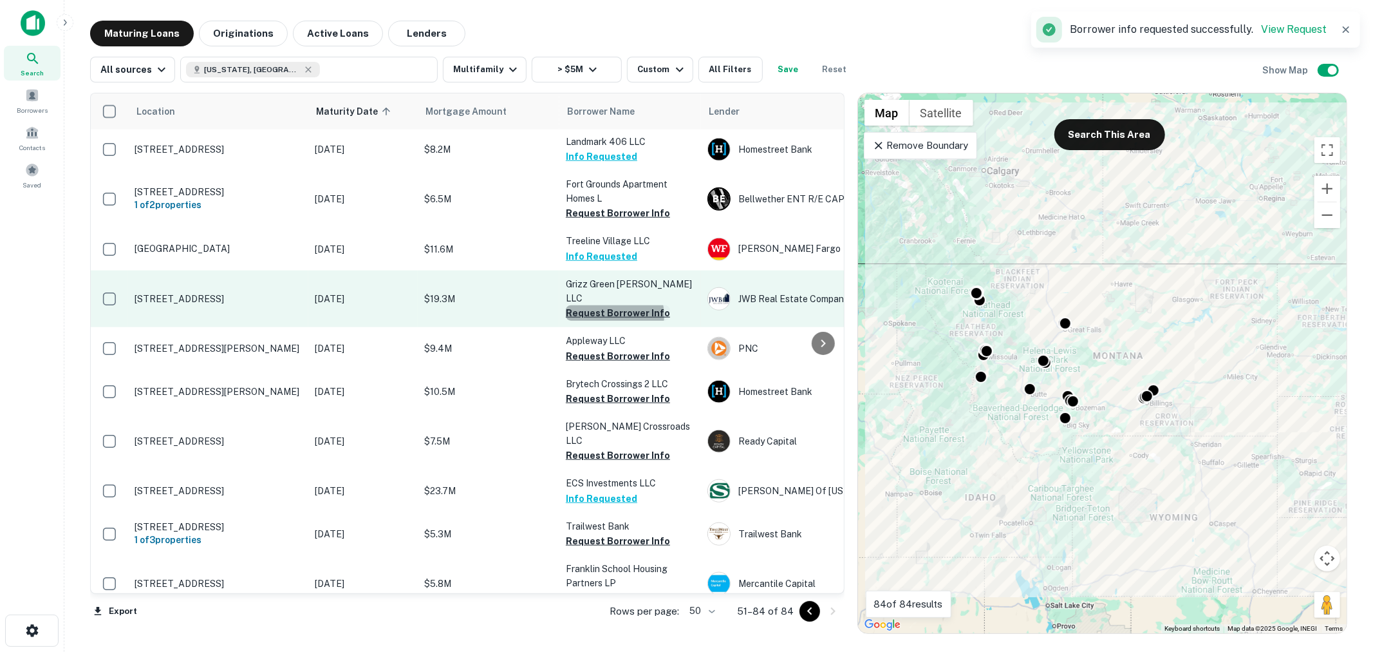
click at [613, 305] on button "Request Borrower Info" at bounding box center [618, 312] width 104 height 15
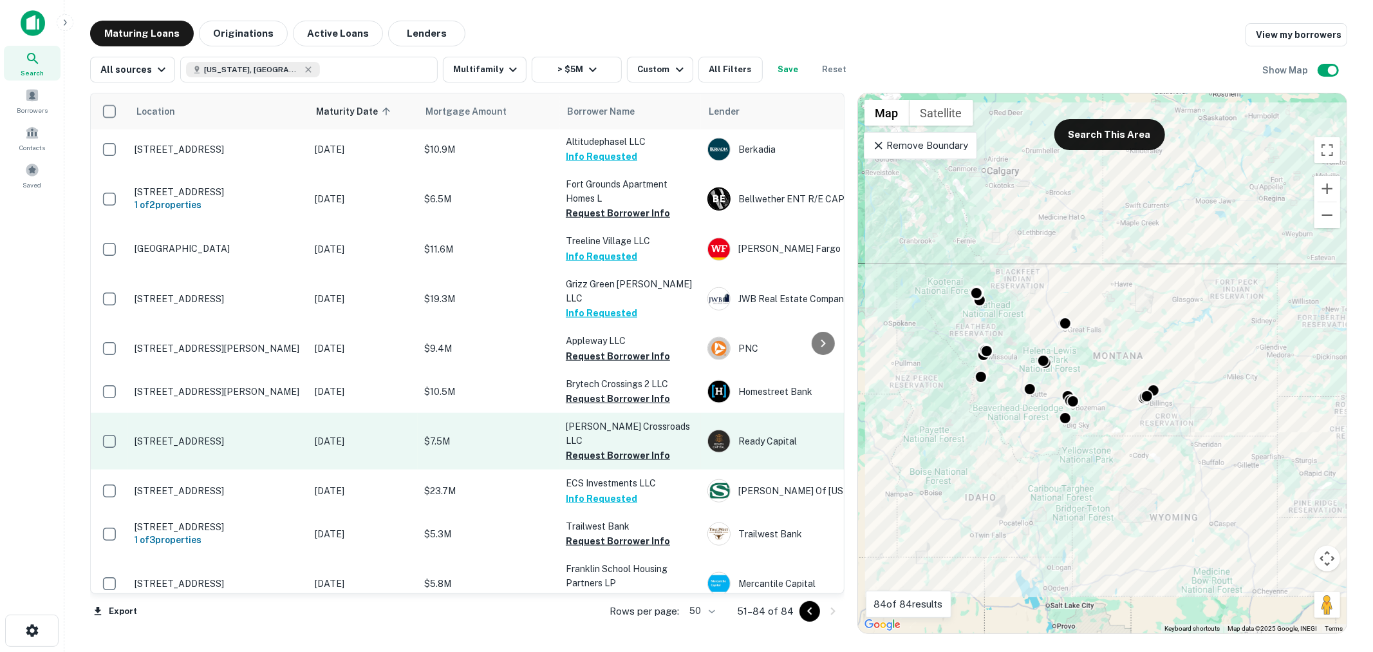
click at [620, 448] on button "Request Borrower Info" at bounding box center [618, 455] width 104 height 15
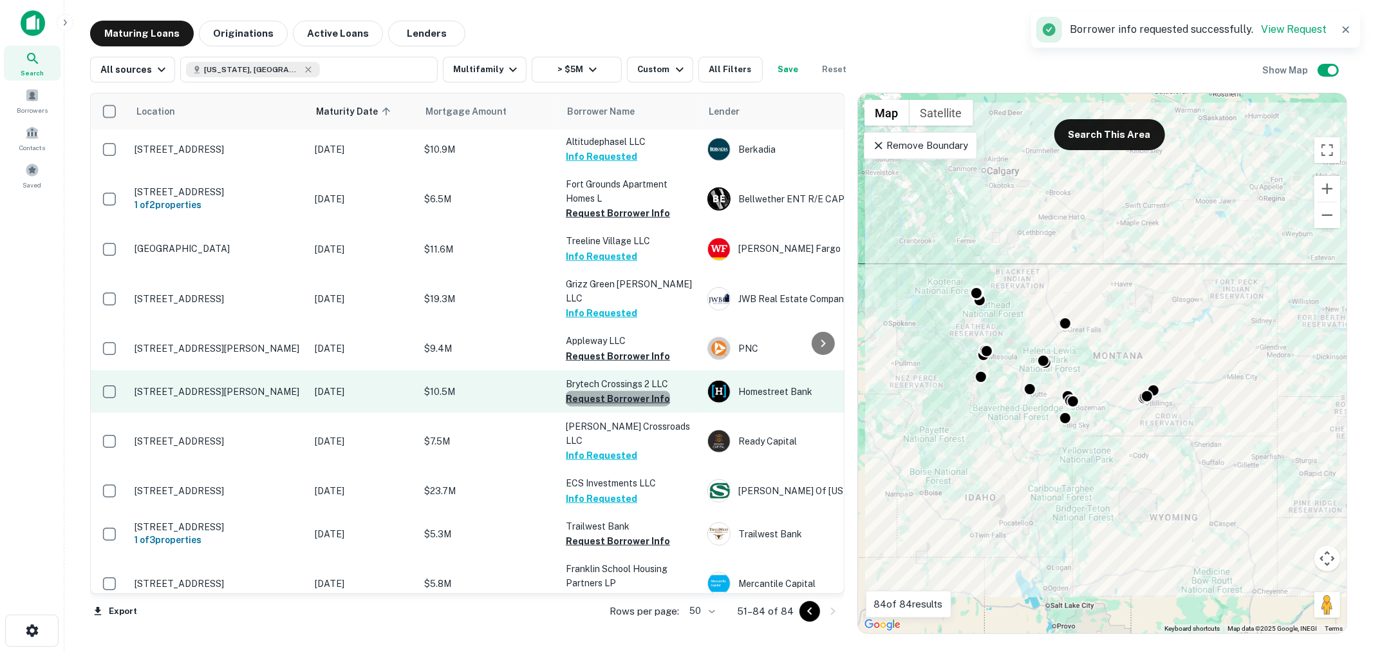
click at [622, 391] on button "Request Borrower Info" at bounding box center [618, 398] width 104 height 15
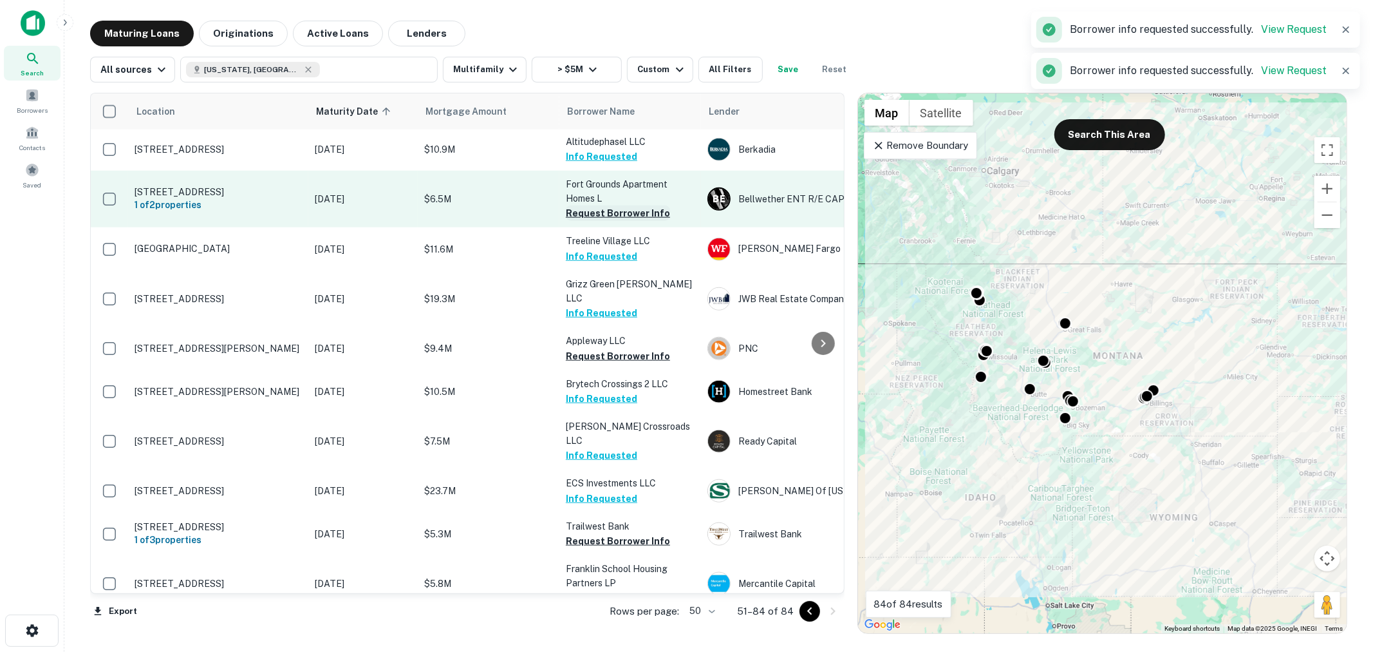
click at [619, 212] on button "Request Borrower Info" at bounding box center [618, 212] width 104 height 15
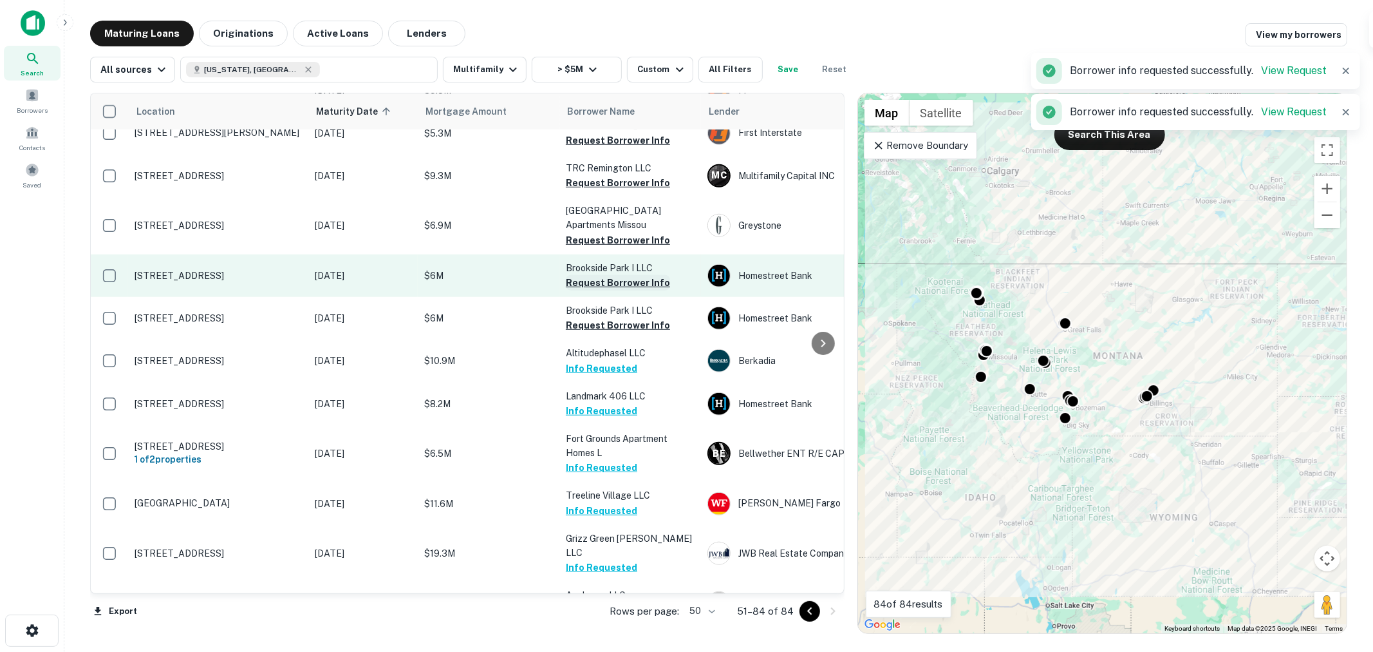
scroll to position [705, 0]
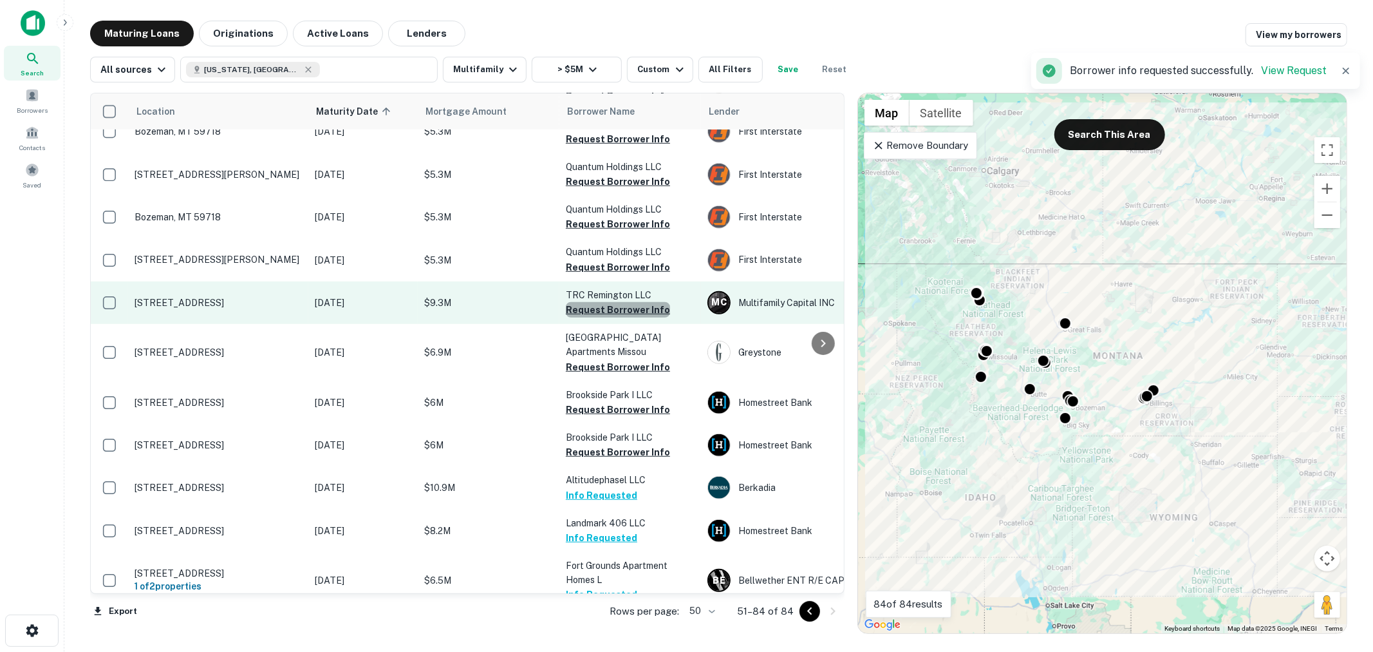
click at [627, 312] on button "Request Borrower Info" at bounding box center [618, 309] width 104 height 15
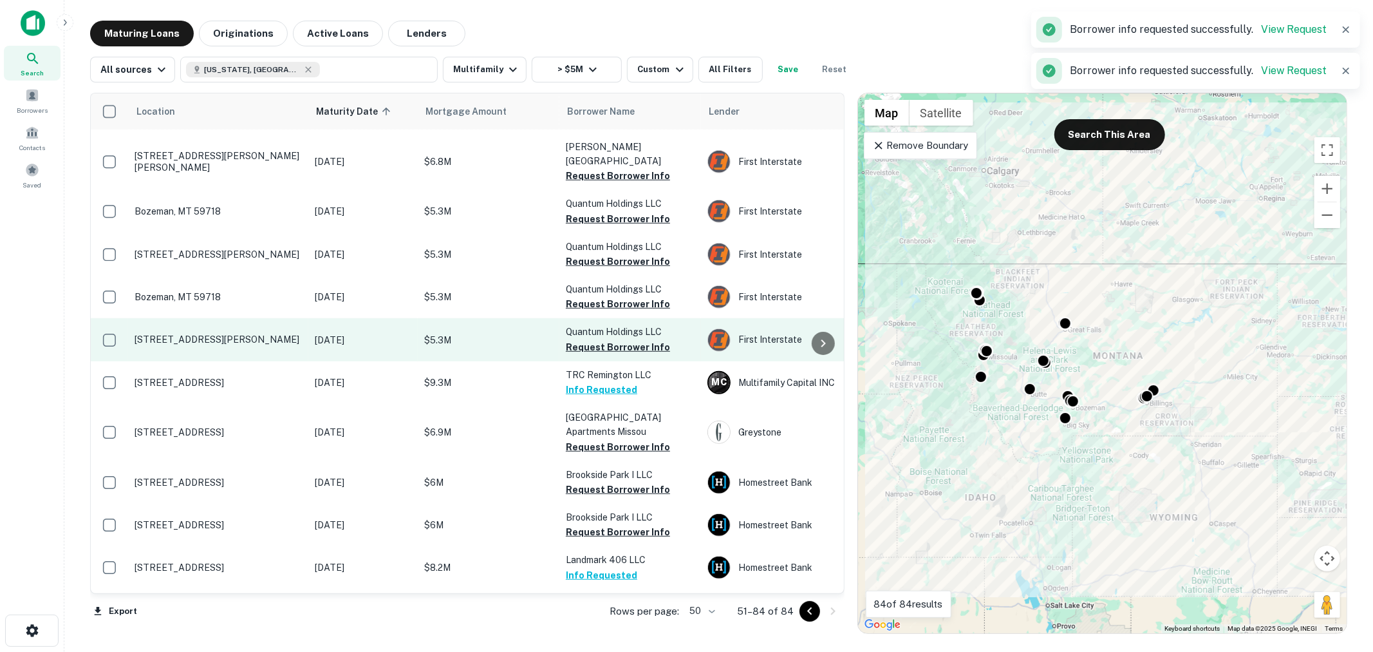
scroll to position [514, 0]
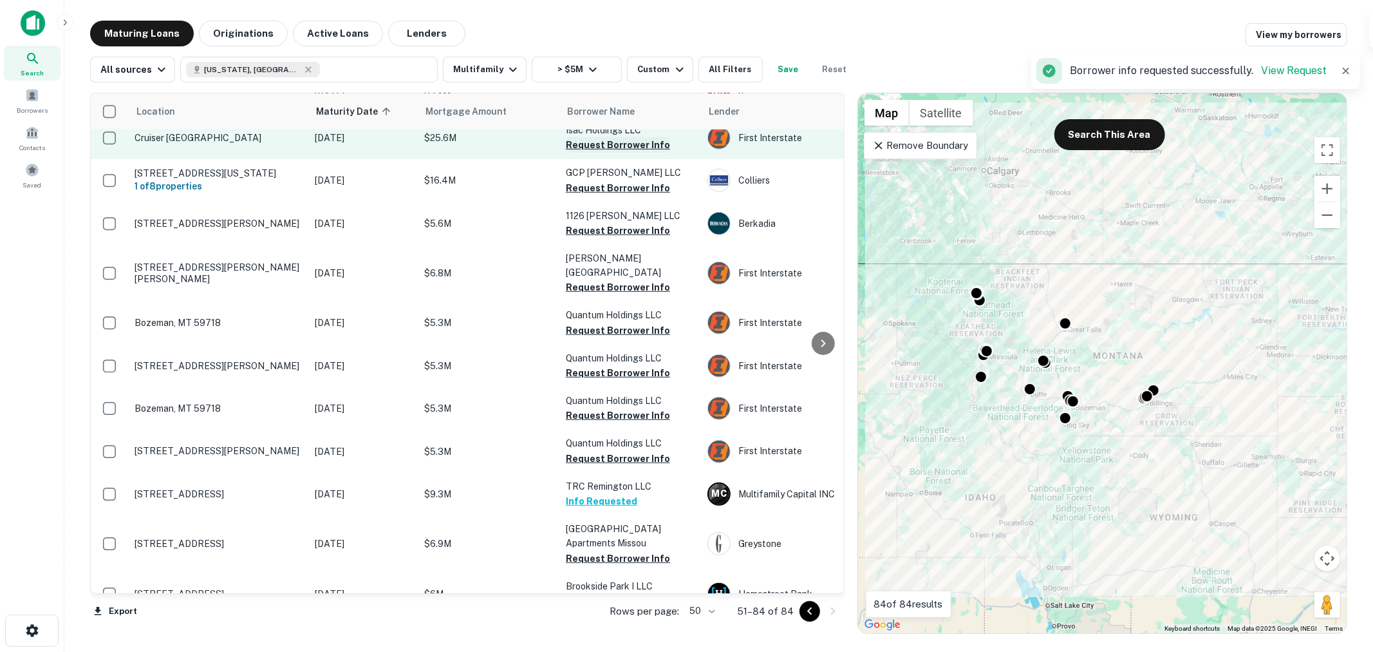
click at [631, 153] on button "Request Borrower Info" at bounding box center [618, 144] width 104 height 15
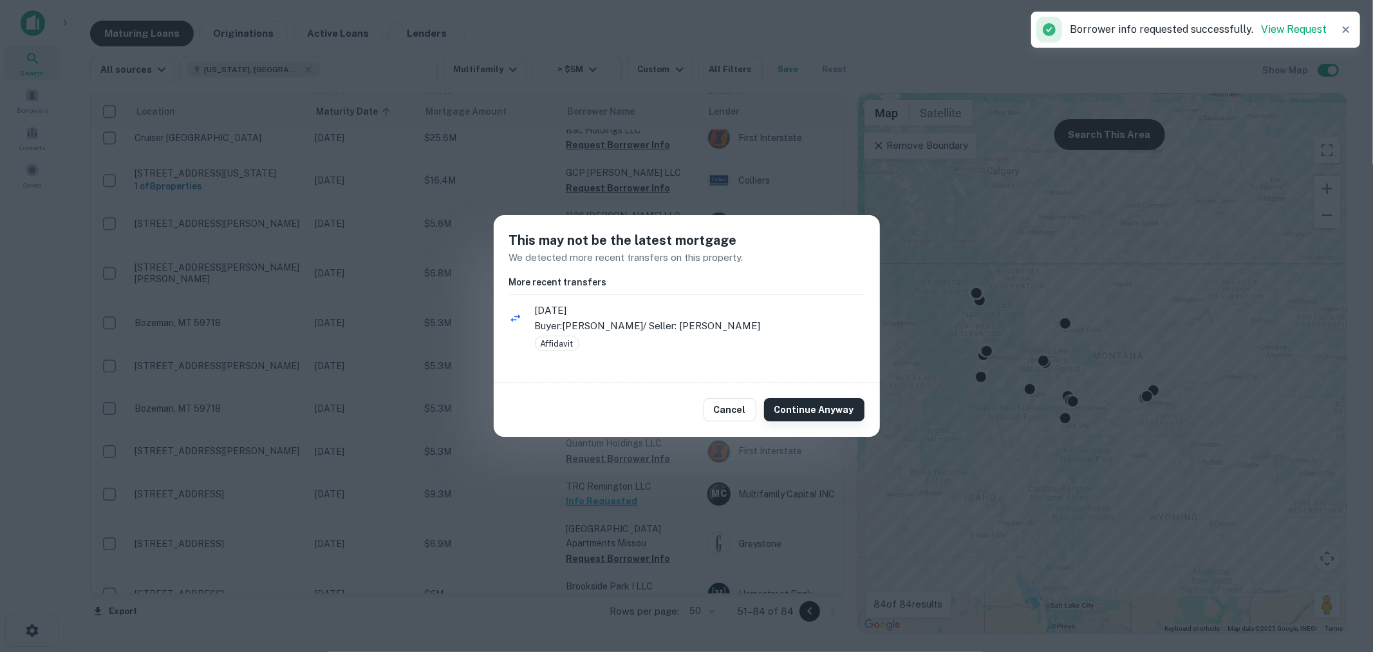
click at [806, 412] on button "Continue Anyway" at bounding box center [814, 409] width 100 height 23
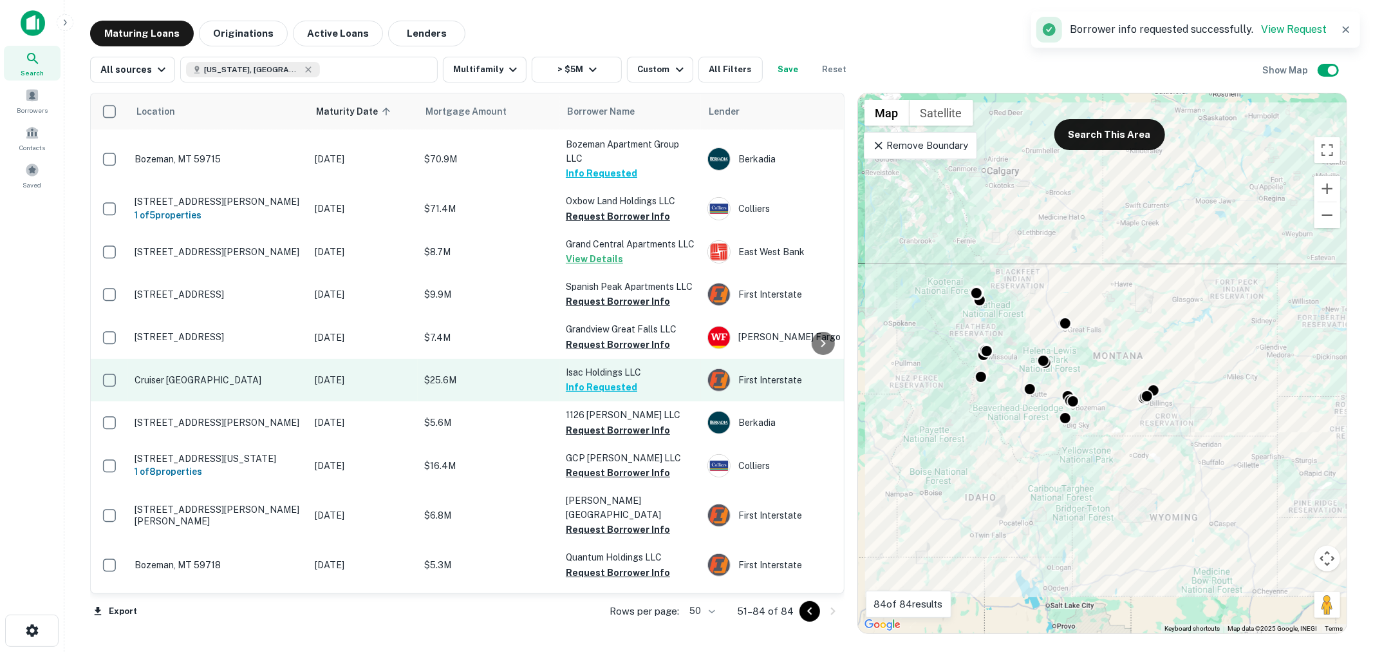
scroll to position [228, 0]
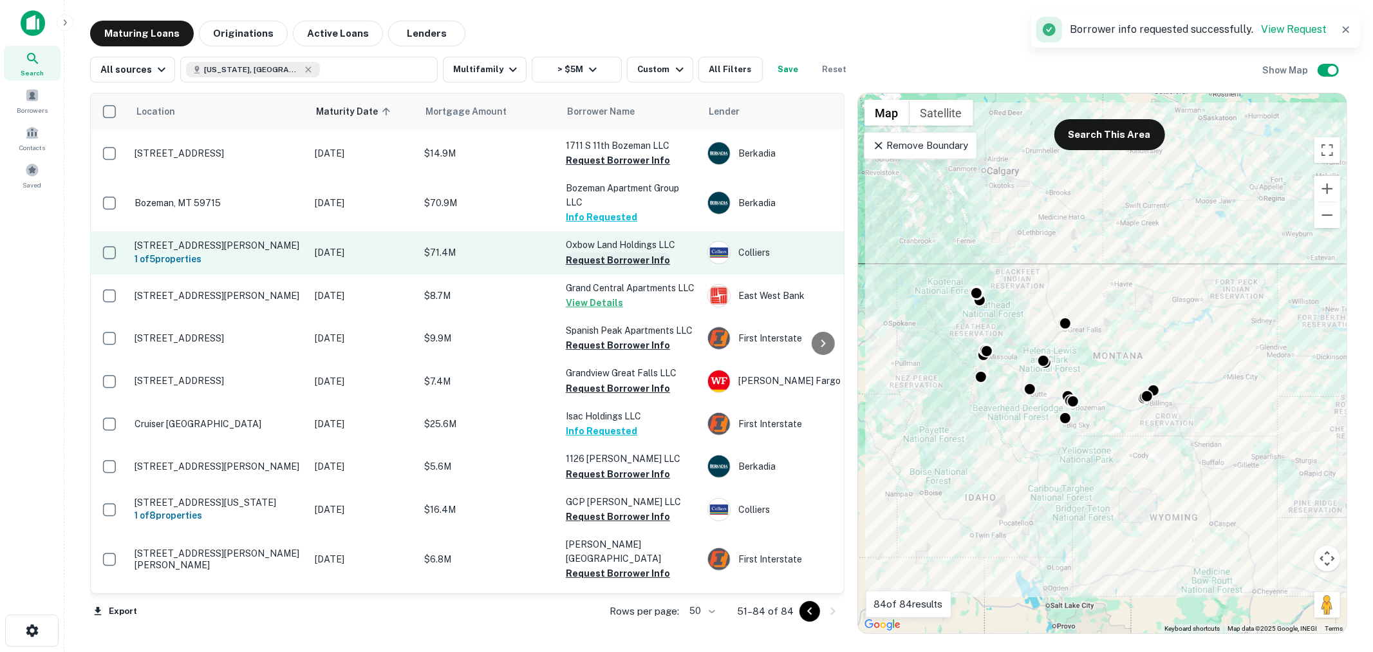
click at [613, 264] on button "Request Borrower Info" at bounding box center [618, 259] width 104 height 15
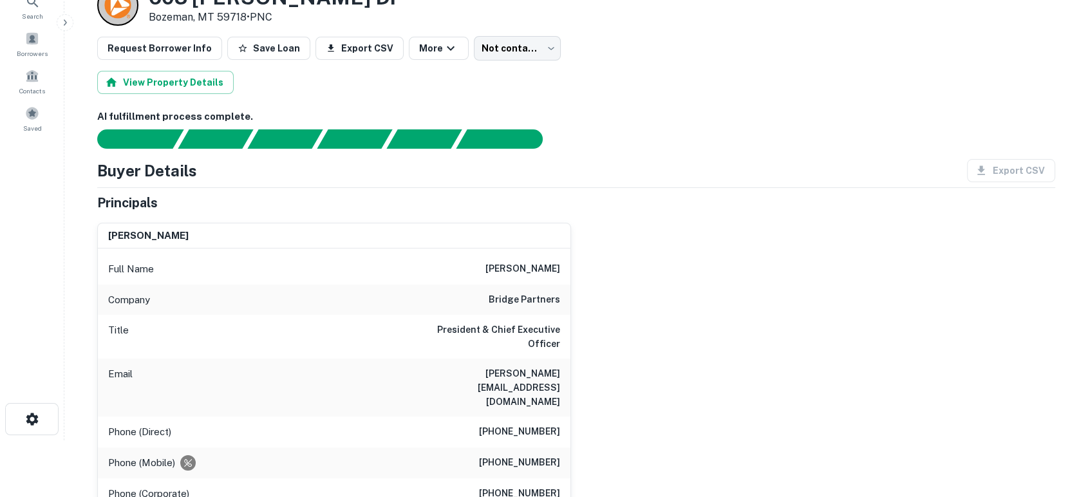
scroll to position [95, 0]
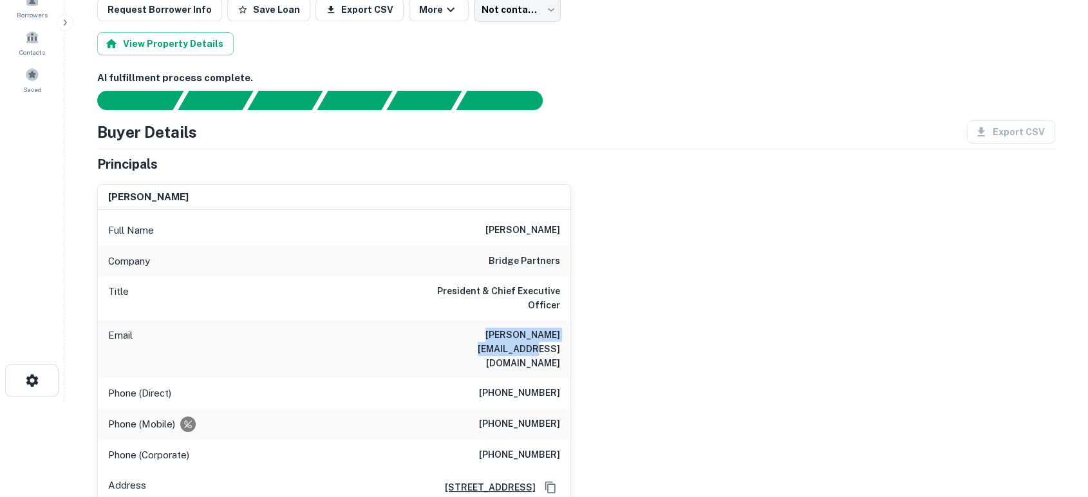
drag, startPoint x: 442, startPoint y: 317, endPoint x: 567, endPoint y: 317, distance: 124.9
click at [567, 320] on div "Email klein@bridgepartners.com" at bounding box center [334, 349] width 473 height 58
copy h6 "klein@bridgepartners.com"
drag, startPoint x: 711, startPoint y: 393, endPoint x: 662, endPoint y: 398, distance: 49.2
click at [711, 393] on div "steven klein Full Name steven klein Company bridge partners Title President & C…" at bounding box center [571, 383] width 968 height 418
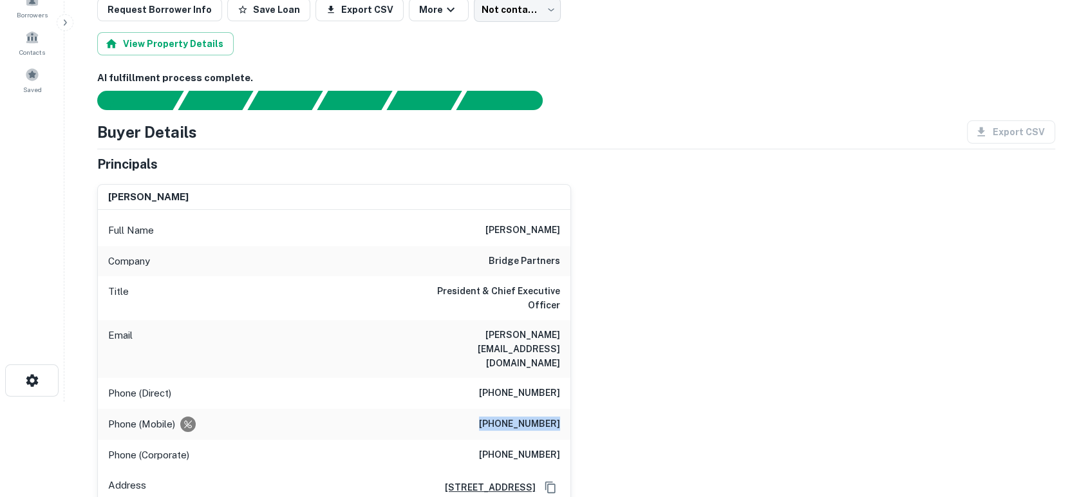
drag, startPoint x: 478, startPoint y: 383, endPoint x: 572, endPoint y: 379, distance: 94.1
click at [572, 379] on div "steven klein Full Name steven klein Company bridge partners Title President & C…" at bounding box center [571, 383] width 968 height 418
copy h6 "(510) 435-3214"
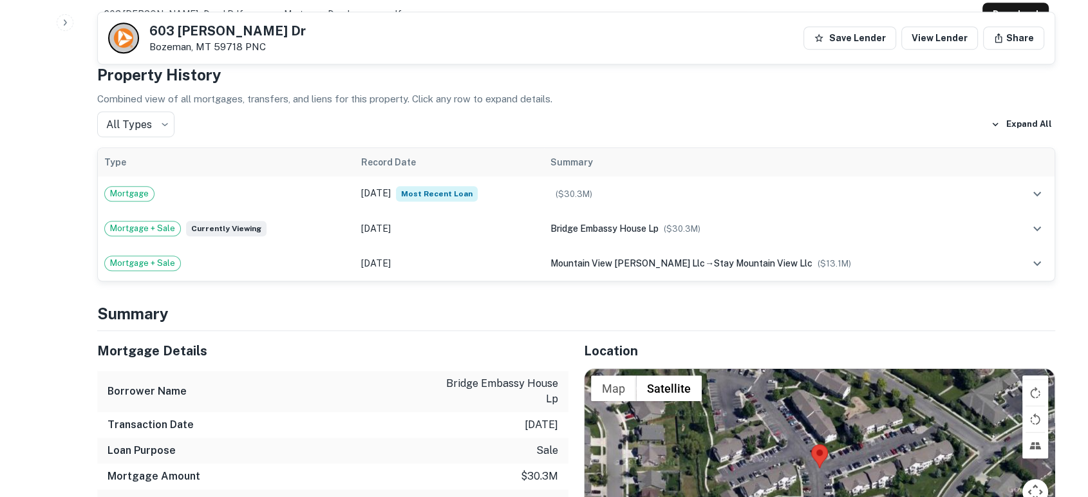
scroll to position [858, 0]
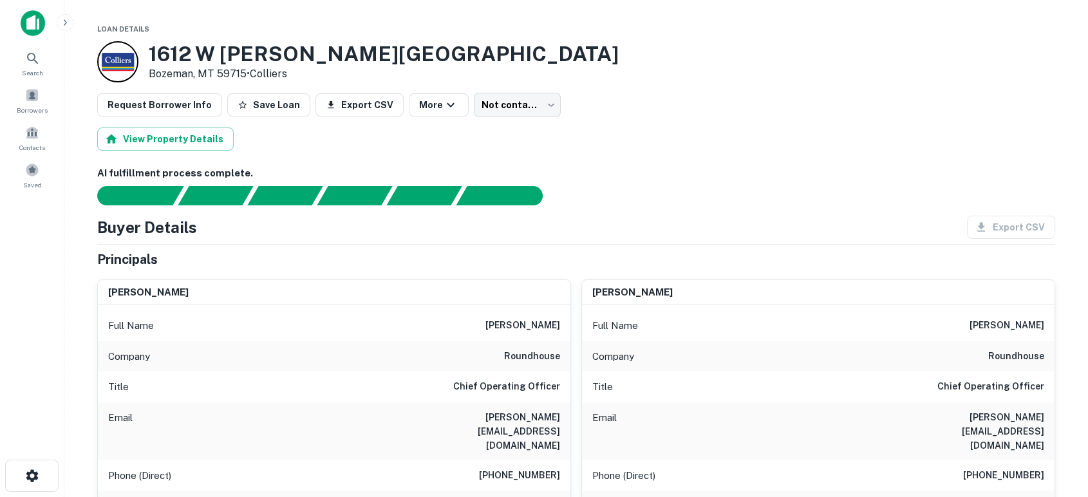
drag, startPoint x: 492, startPoint y: 476, endPoint x: 561, endPoint y: 476, distance: 69.5
click at [561, 491] on div "Phone (Mobile) (305) 338-1518" at bounding box center [334, 506] width 473 height 31
copy h6 "(305) 338-1518"
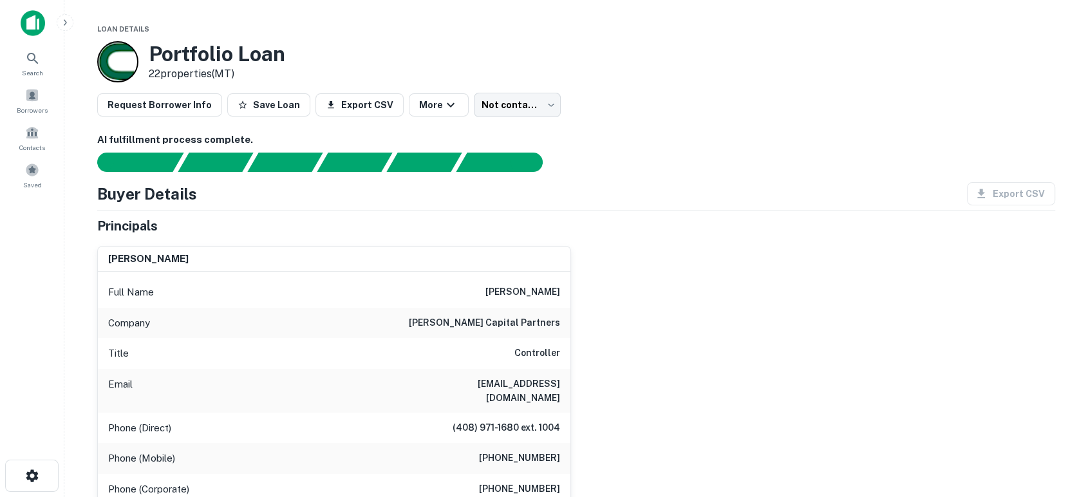
click at [703, 409] on div "crystal lockey Full Name crystal lockey Company dinapoli capital partners Title…" at bounding box center [571, 405] width 968 height 339
drag, startPoint x: 484, startPoint y: 325, endPoint x: 569, endPoint y: 318, distance: 85.3
click at [569, 318] on div "Company dinapoli capital partners" at bounding box center [334, 323] width 473 height 31
copy h6 "dinapoli capital partners"
drag, startPoint x: 676, startPoint y: 347, endPoint x: 569, endPoint y: 395, distance: 117.3
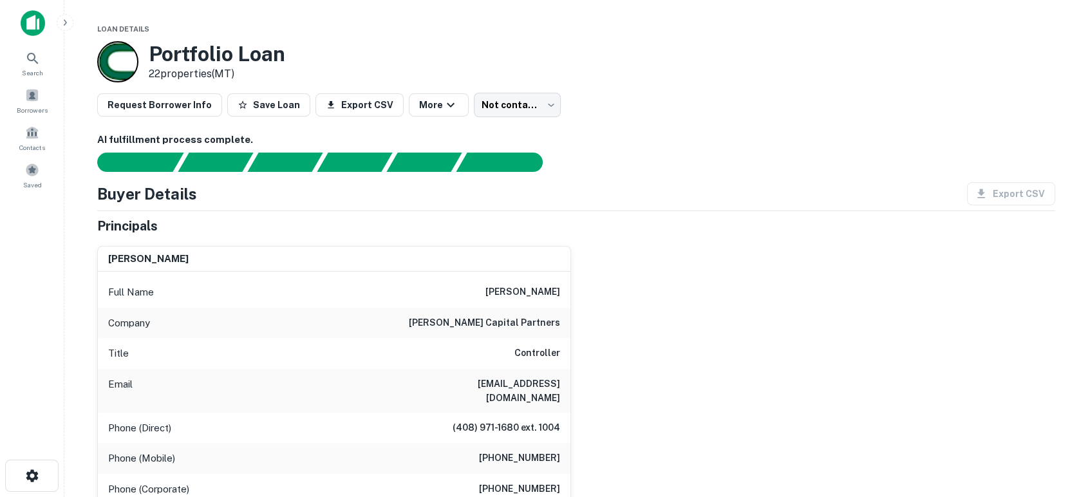
click at [675, 348] on div "crystal lockey Full Name crystal lockey Company dinapoli capital partners Title…" at bounding box center [571, 405] width 968 height 339
drag, startPoint x: 453, startPoint y: 374, endPoint x: 554, endPoint y: 387, distance: 101.9
click at [567, 382] on div "Email clockey@dinapolicapital.com" at bounding box center [334, 391] width 473 height 44
copy h6 "clockey@dinapolicapital.com"
click at [934, 384] on div "crystal lockey Full Name crystal lockey Company dinapoli capital partners Title…" at bounding box center [571, 405] width 968 height 339
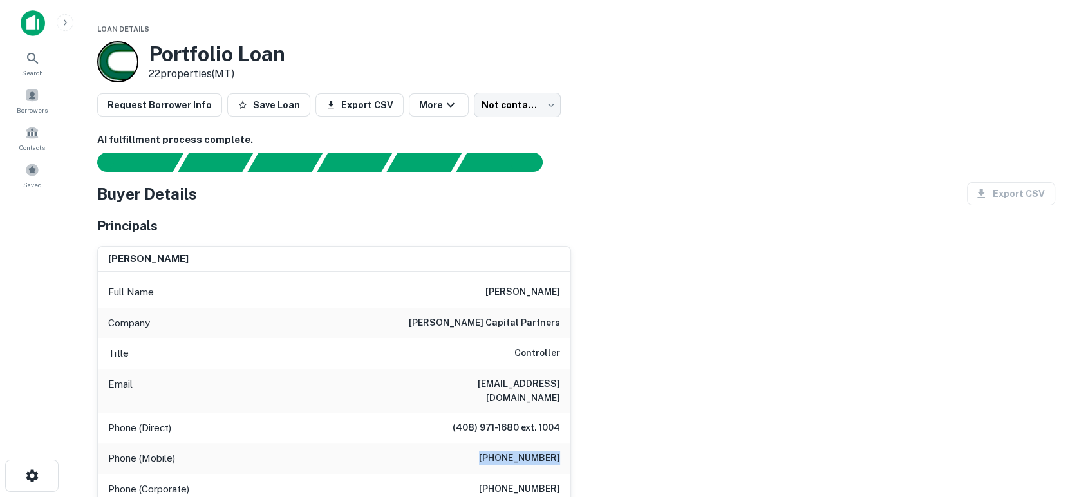
drag, startPoint x: 487, startPoint y: 449, endPoint x: 563, endPoint y: 447, distance: 75.4
click at [563, 447] on div "Phone (Mobile) (408) 457-1691" at bounding box center [334, 458] width 473 height 31
copy h6 "(408) 457-1691"
drag, startPoint x: 748, startPoint y: 368, endPoint x: 690, endPoint y: 410, distance: 72.0
click at [742, 376] on div "crystal lockey Full Name crystal lockey Company dinapoli capital partners Title…" at bounding box center [571, 405] width 968 height 339
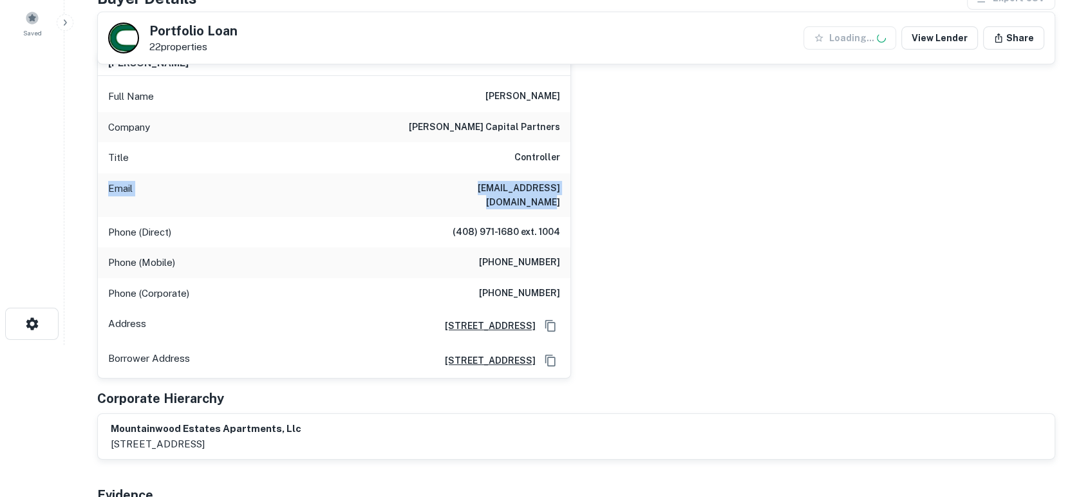
scroll to position [191, 0]
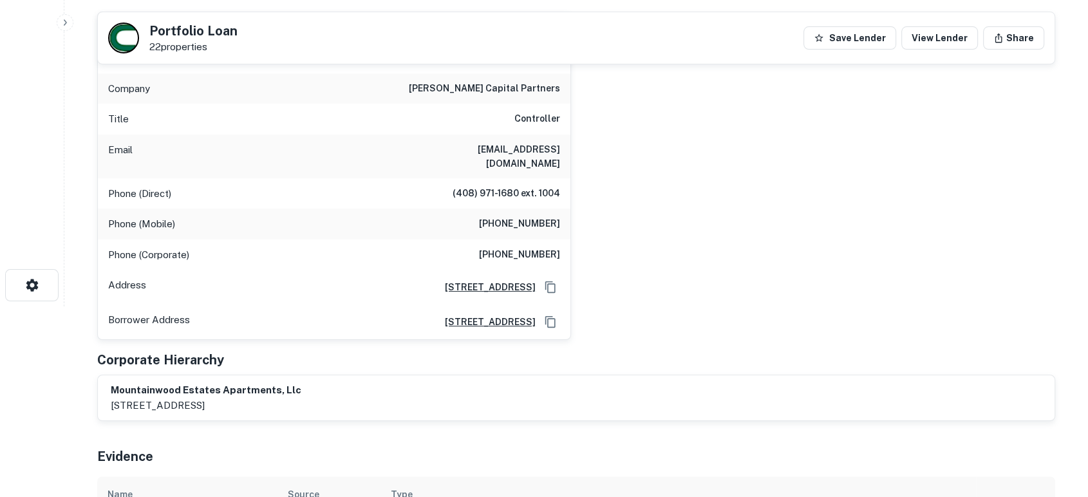
click at [646, 223] on div "crystal lockey Full Name crystal lockey Company dinapoli capital partners Title…" at bounding box center [571, 170] width 968 height 339
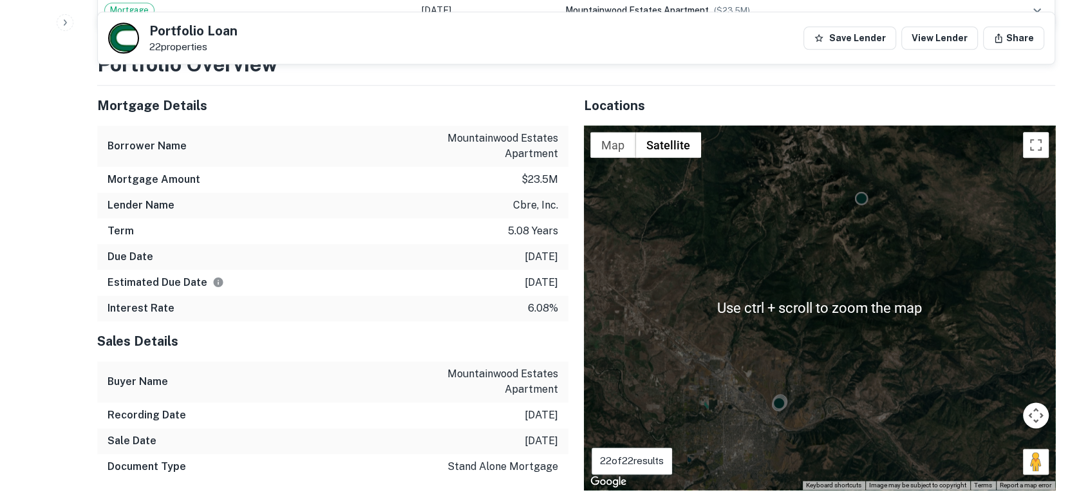
scroll to position [1144, 0]
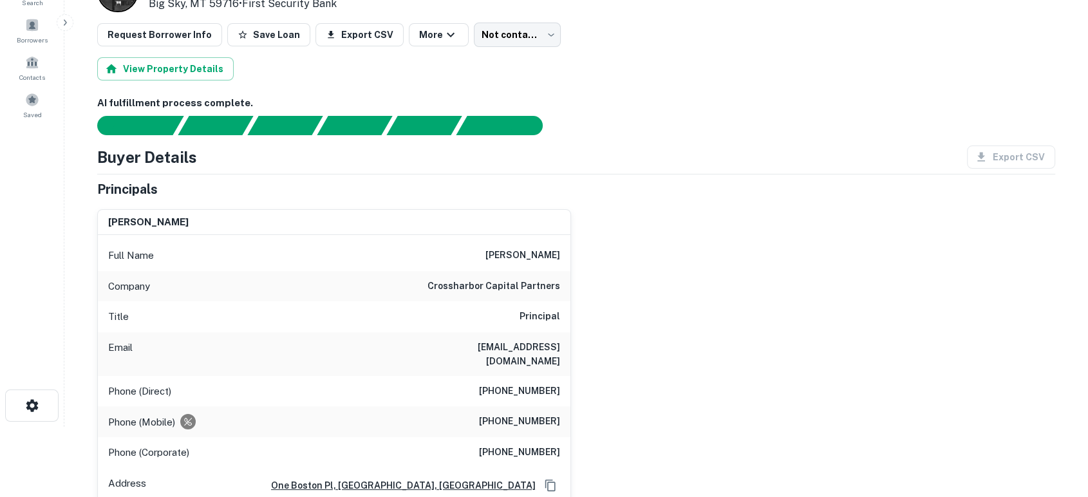
scroll to position [95, 0]
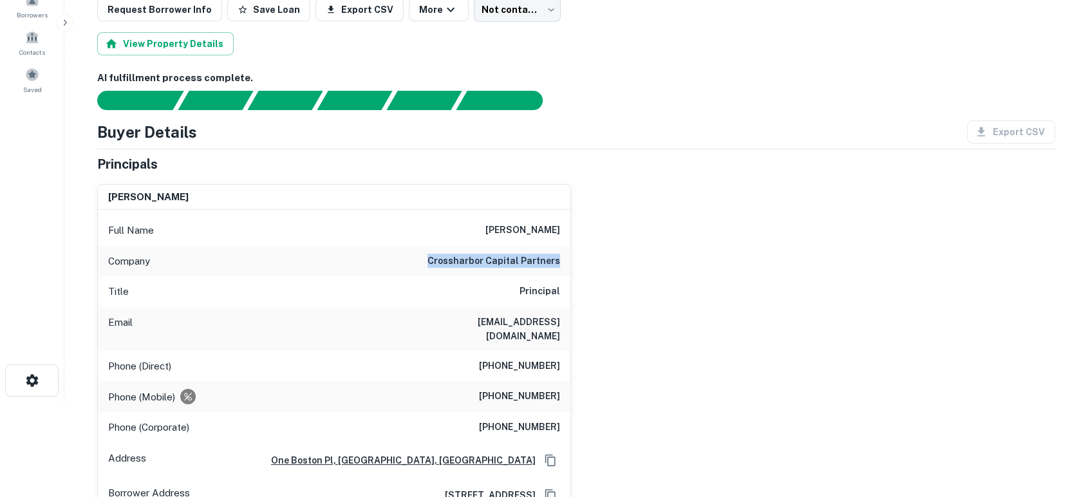
drag, startPoint x: 431, startPoint y: 263, endPoint x: 558, endPoint y: 249, distance: 127.6
click at [558, 249] on div "Company crossharbor capital partners" at bounding box center [334, 261] width 473 height 31
copy h6 "crossharbor capital partners"
drag, startPoint x: 387, startPoint y: 320, endPoint x: 567, endPoint y: 315, distance: 179.7
click at [567, 315] on div "Email mkidd@crossharborcapital.com" at bounding box center [334, 329] width 473 height 44
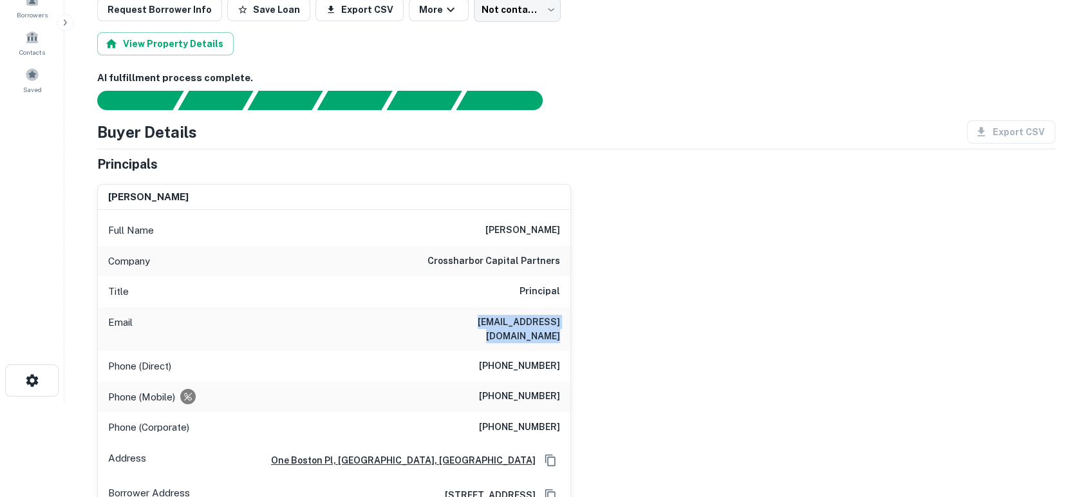
copy h6 "mkidd@crossharborcapital.com"
click at [793, 344] on div "matthew e. kidd Full Name matthew e. kidd Company crossharbor capital partners …" at bounding box center [571, 369] width 968 height 391
drag, startPoint x: 487, startPoint y: 386, endPoint x: 578, endPoint y: 380, distance: 91.6
click at [578, 380] on div "matthew e. kidd Full Name matthew e. kidd Company crossharbor capital partners …" at bounding box center [571, 369] width 968 height 391
copy h6 "(617) 515-7760"
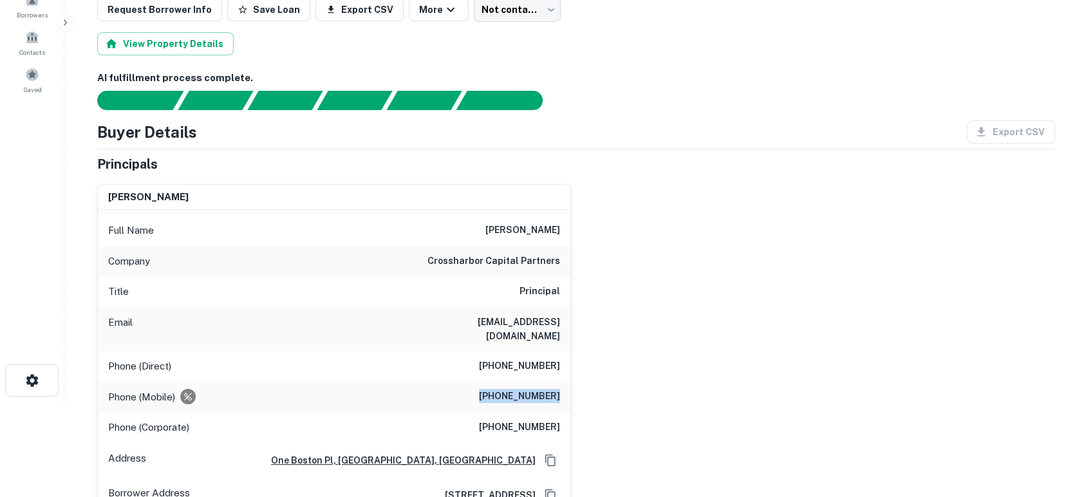
click at [731, 380] on div "matthew e. kidd Full Name matthew e. kidd Company crossharbor capital partners …" at bounding box center [571, 369] width 968 height 391
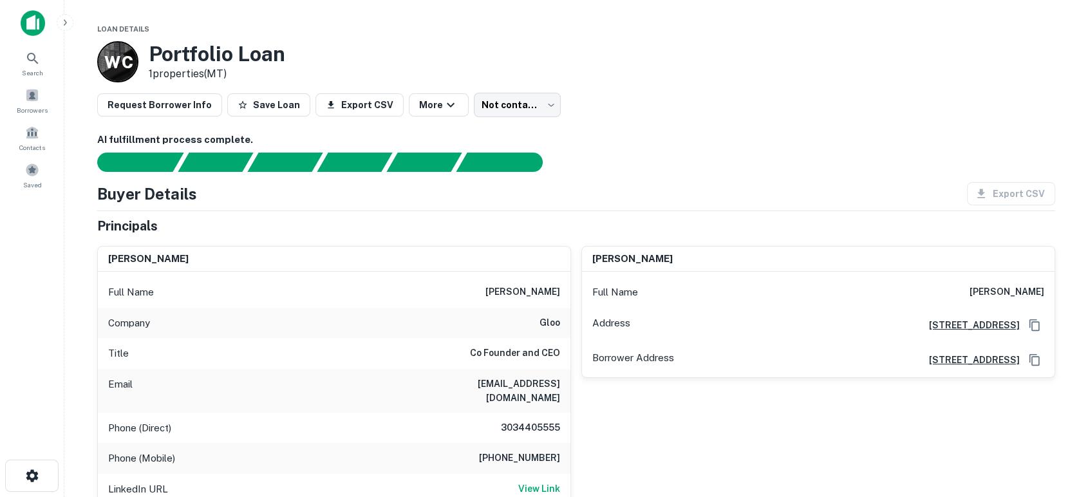
drag, startPoint x: 791, startPoint y: 420, endPoint x: 795, endPoint y: 406, distance: 14.7
click at [791, 419] on div "[PERSON_NAME] Full Name [PERSON_NAME] Address [STREET_ADDRESS] Borrower Address…" at bounding box center [813, 405] width 484 height 339
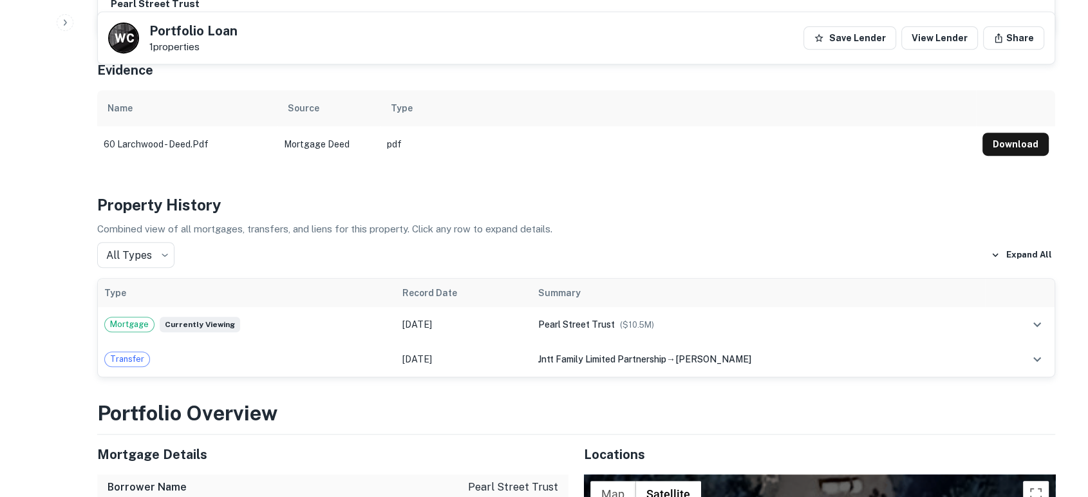
scroll to position [476, 0]
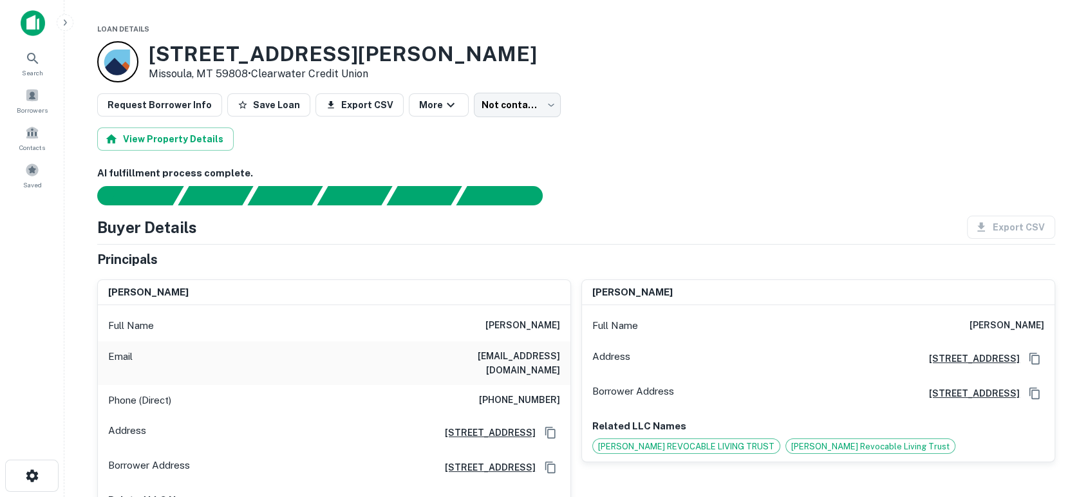
scroll to position [95, 0]
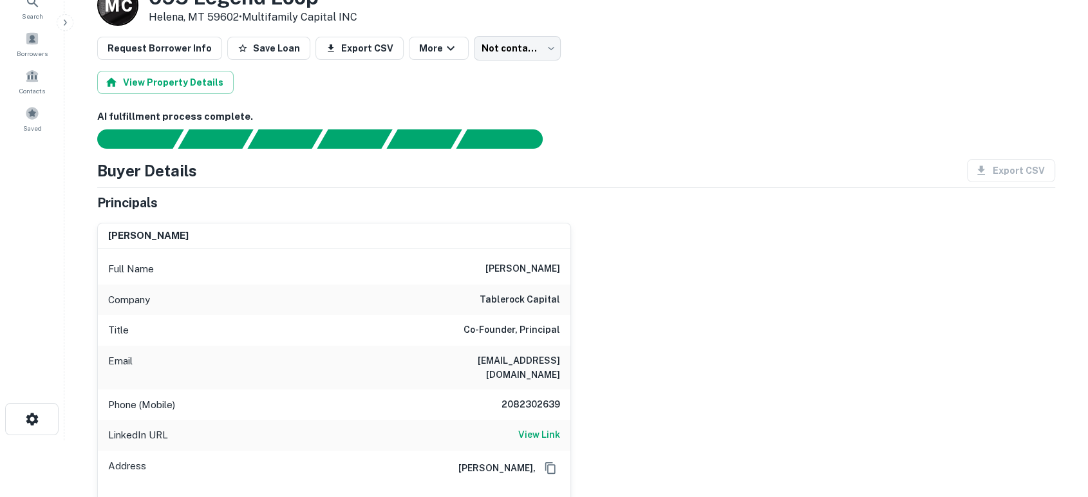
scroll to position [95, 0]
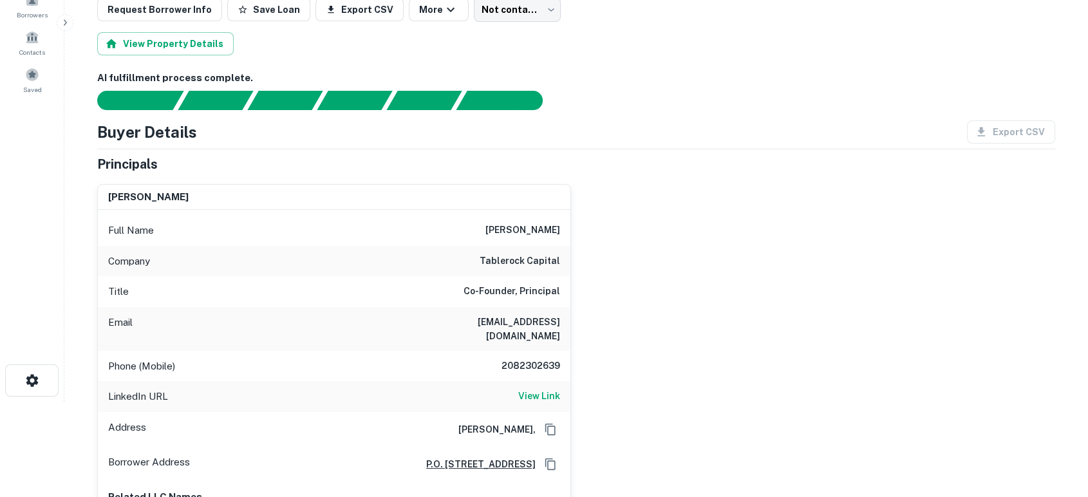
click at [813, 282] on div "russ walker Full Name russ walker Company tablerock capital Title Co-Founder, P…" at bounding box center [571, 354] width 968 height 360
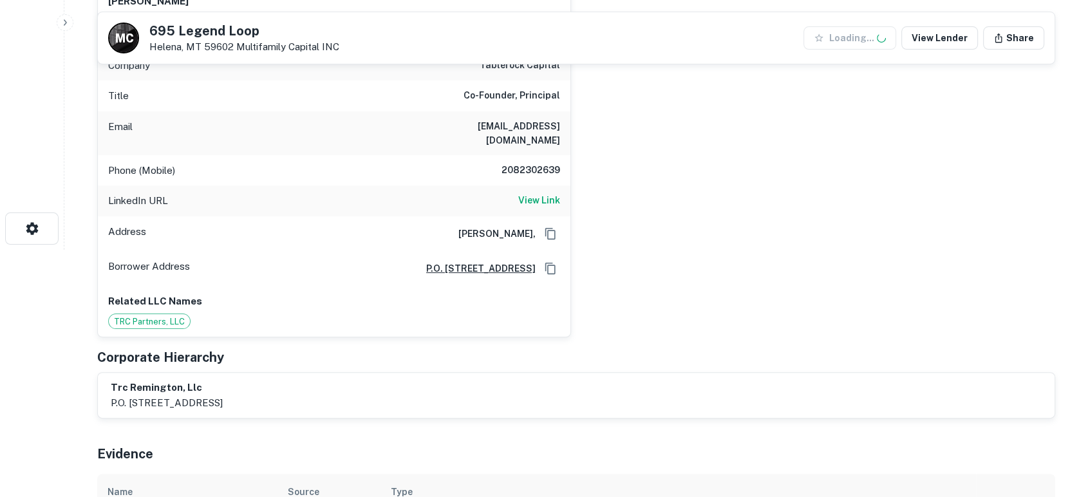
scroll to position [0, 0]
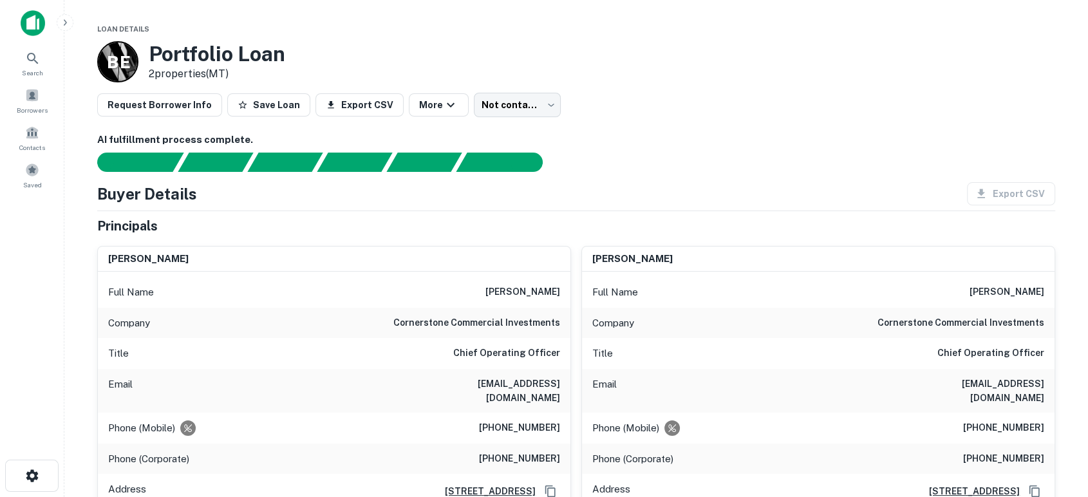
click at [451, 351] on div "Title Chief Operating Officer" at bounding box center [334, 353] width 473 height 31
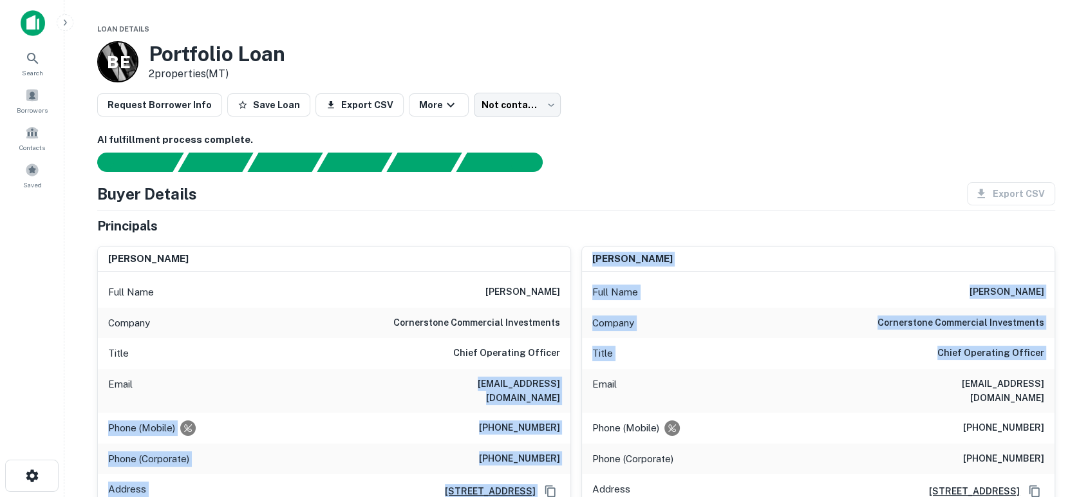
drag, startPoint x: 377, startPoint y: 384, endPoint x: 578, endPoint y: 384, distance: 200.9
click at [578, 384] on div "jonathan nichols Full Name jonathan nichols Company cornerstone commercial inve…" at bounding box center [571, 416] width 968 height 360
click at [524, 386] on h6 "jmnichols@cornerstone.investments" at bounding box center [483, 391] width 155 height 28
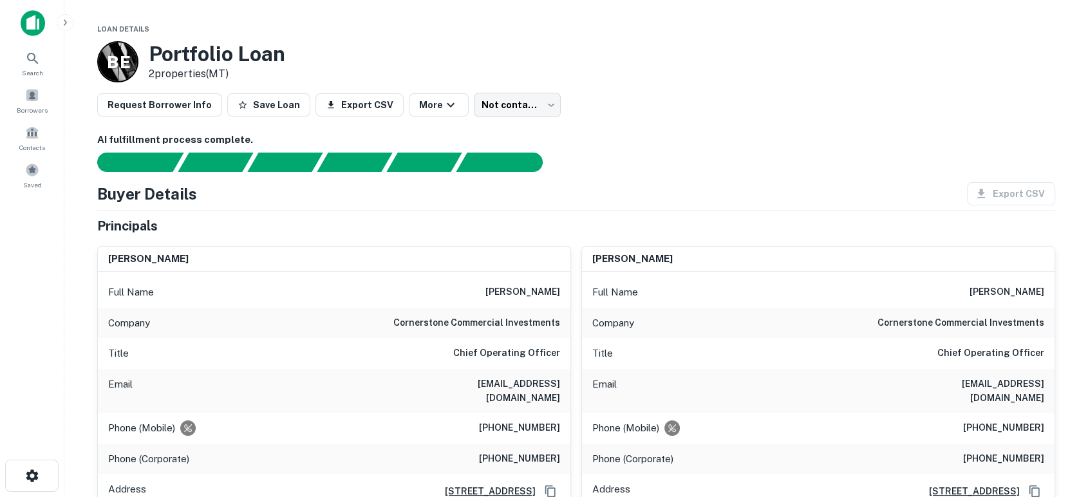
drag, startPoint x: 446, startPoint y: 380, endPoint x: 559, endPoint y: 375, distance: 112.8
click at [559, 374] on div "Email jmnichols@cornerstone.investments" at bounding box center [334, 391] width 473 height 44
copy h6 "jmnichols@cornerstone.investments"
click at [467, 444] on div "Phone (Corporate) (760) 636-6929" at bounding box center [334, 459] width 473 height 31
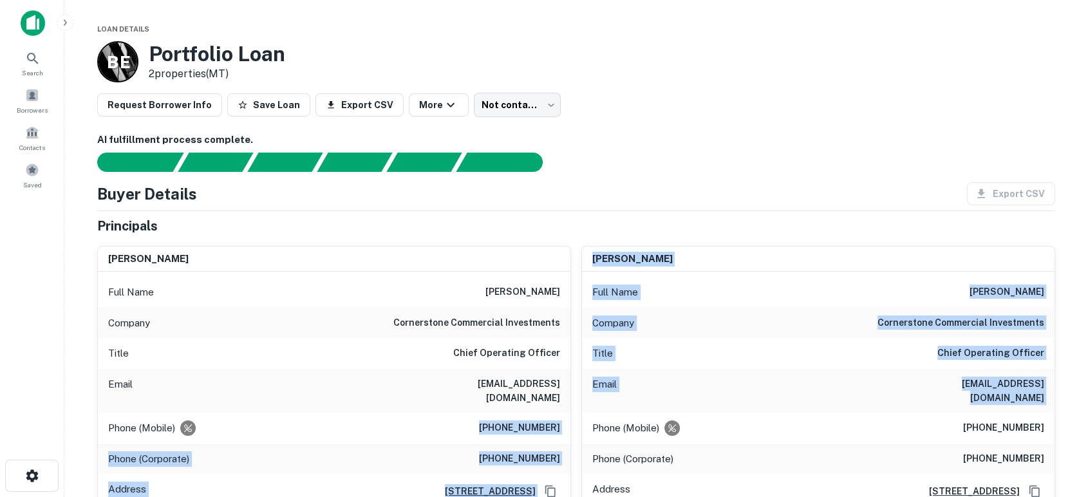
drag, startPoint x: 472, startPoint y: 415, endPoint x: 562, endPoint y: 412, distance: 90.2
click at [572, 414] on div "jonathan nichols Full Name jonathan nichols Company cornerstone commercial inve…" at bounding box center [571, 416] width 968 height 360
drag, startPoint x: 559, startPoint y: 411, endPoint x: 487, endPoint y: 412, distance: 71.5
click at [487, 420] on h6 "(760) 567-3453" at bounding box center [519, 427] width 81 height 15
click at [482, 413] on div "Phone (Mobile) (760) 567-3453" at bounding box center [334, 428] width 473 height 31
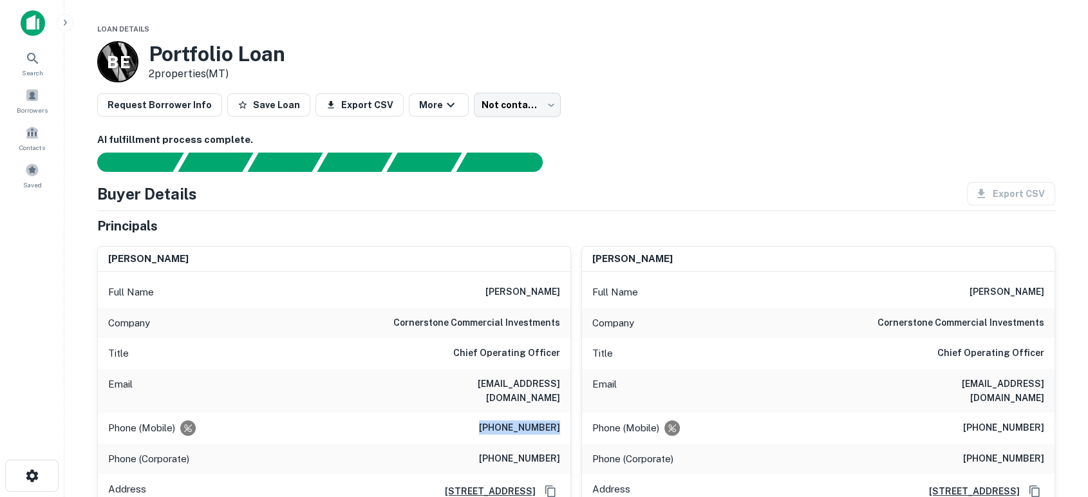
drag, startPoint x: 482, startPoint y: 413, endPoint x: 555, endPoint y: 413, distance: 73.4
click at [555, 413] on div "Phone (Mobile) (760) 567-3453" at bounding box center [334, 428] width 473 height 31
click at [684, 71] on div "B E Portfolio Loan 2 properties (MT)" at bounding box center [576, 61] width 958 height 41
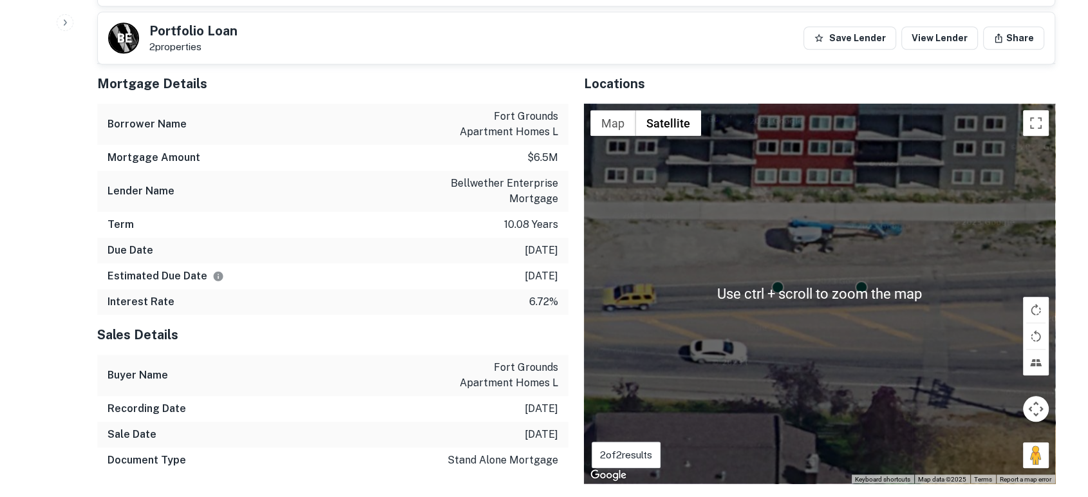
scroll to position [1144, 0]
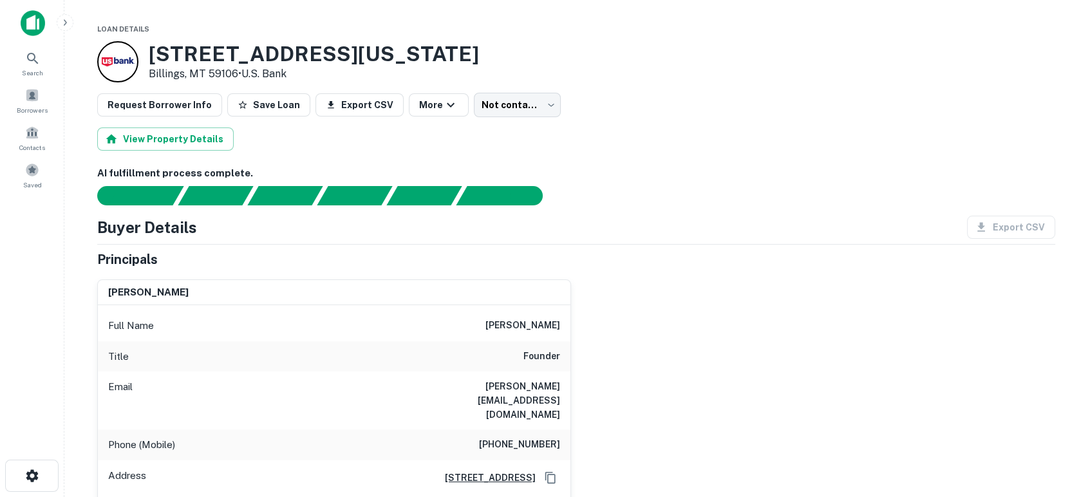
click at [665, 414] on div "[PERSON_NAME] Full Name [PERSON_NAME] Title Founder Email [PERSON_NAME][EMAIL_A…" at bounding box center [571, 425] width 968 height 313
click at [610, 372] on div "darin davidson Full Name darin davidson Title Founder Email darin@darindavidson…" at bounding box center [571, 425] width 968 height 313
click at [791, 310] on div "darin davidson Full Name darin davidson Title Founder Email darin@darindavidson…" at bounding box center [571, 425] width 968 height 313
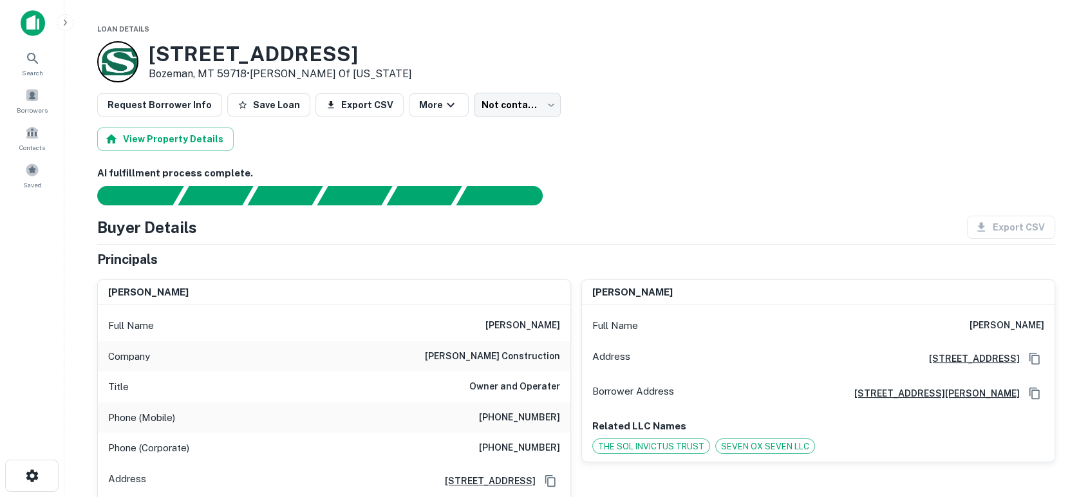
scroll to position [95, 0]
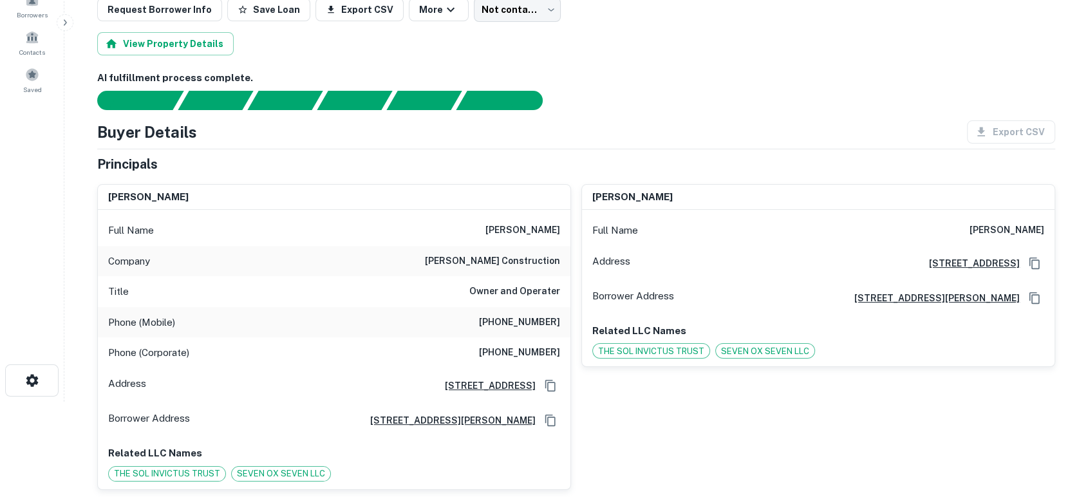
click at [687, 407] on div "[PERSON_NAME] Full Name [PERSON_NAME] Address [STREET_ADDRESS] Borrower Address…" at bounding box center [813, 332] width 484 height 316
